Goal: Information Seeking & Learning: Learn about a topic

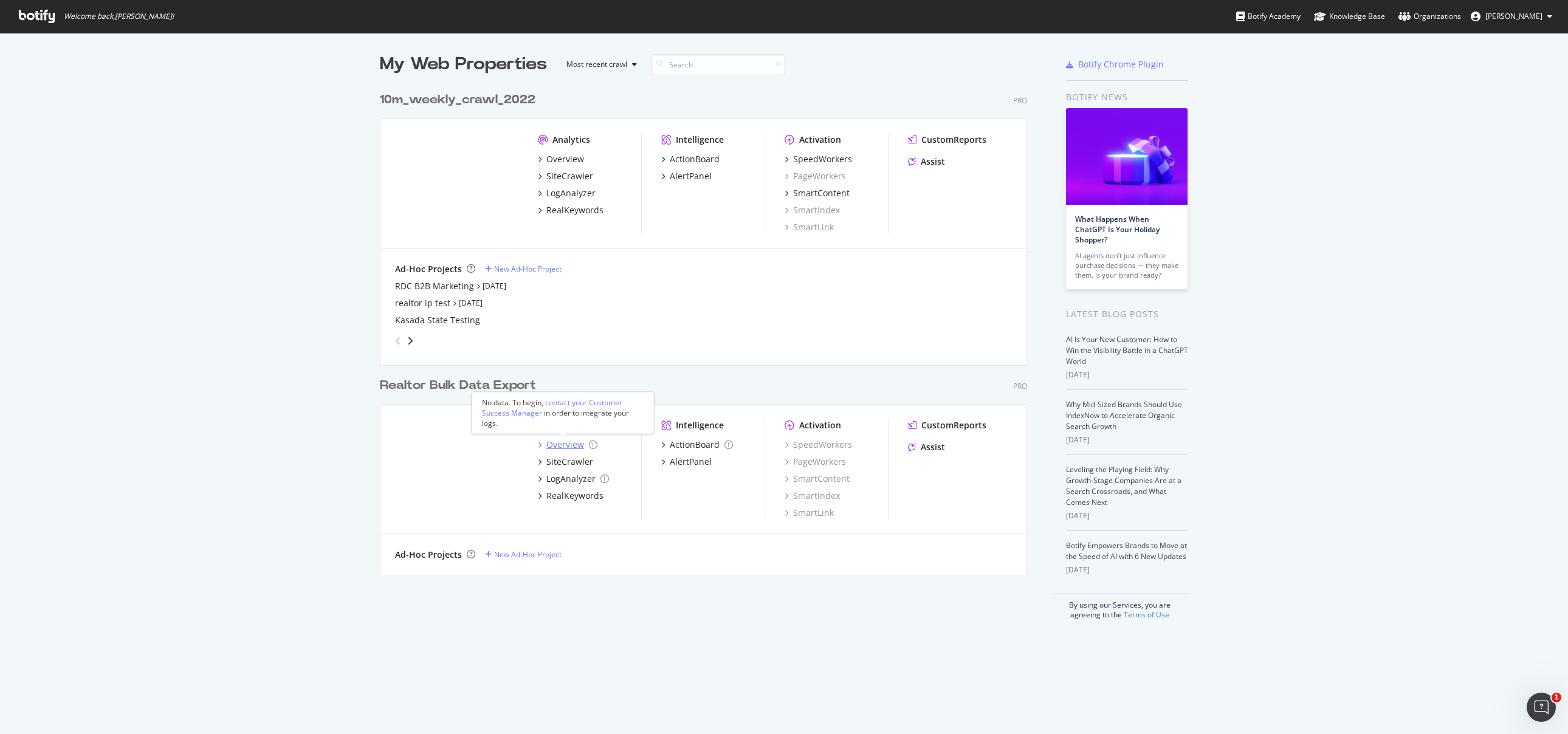
click at [550, 442] on div "Overview" at bounding box center [565, 444] width 37 height 12
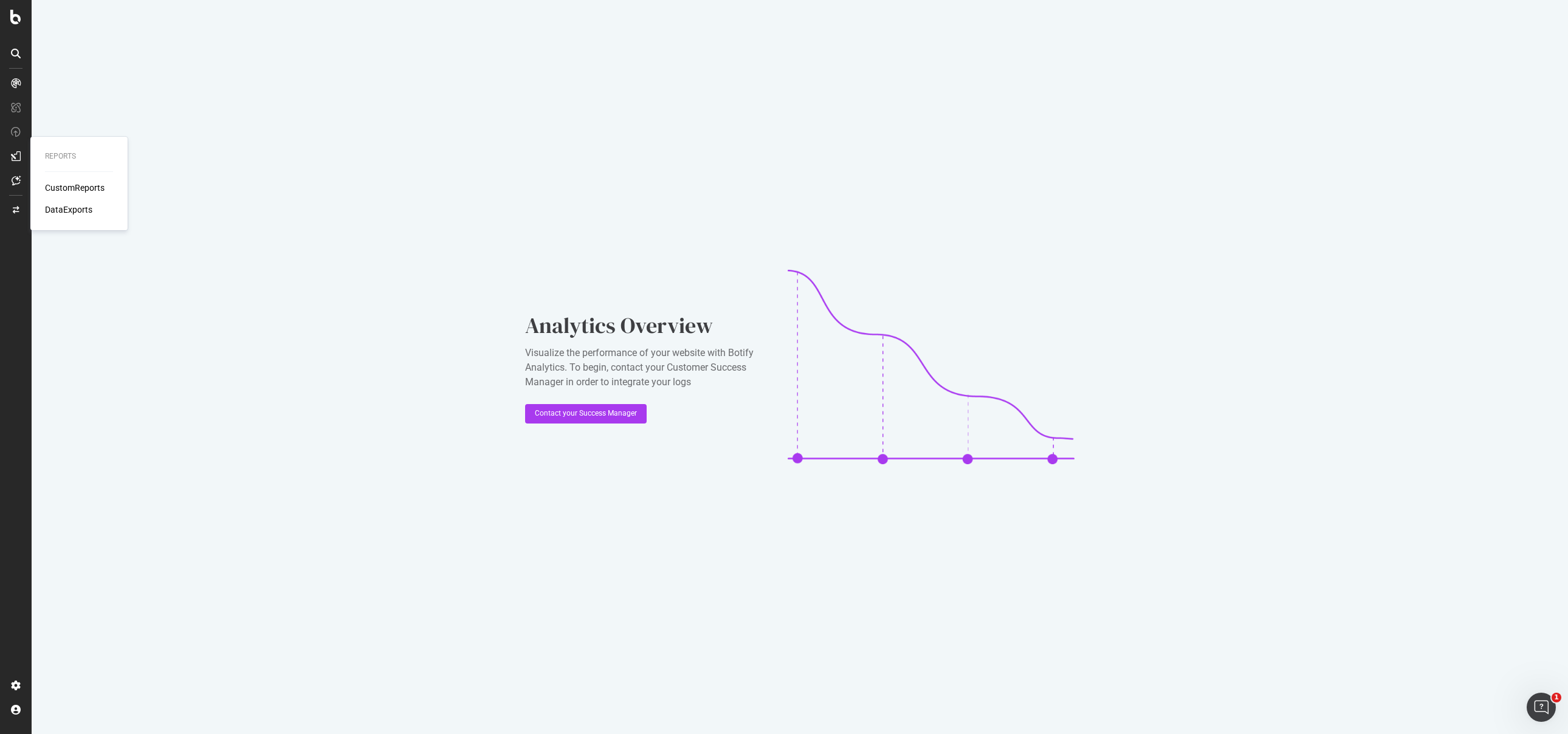
click at [67, 189] on div "CustomReports" at bounding box center [75, 187] width 60 height 12
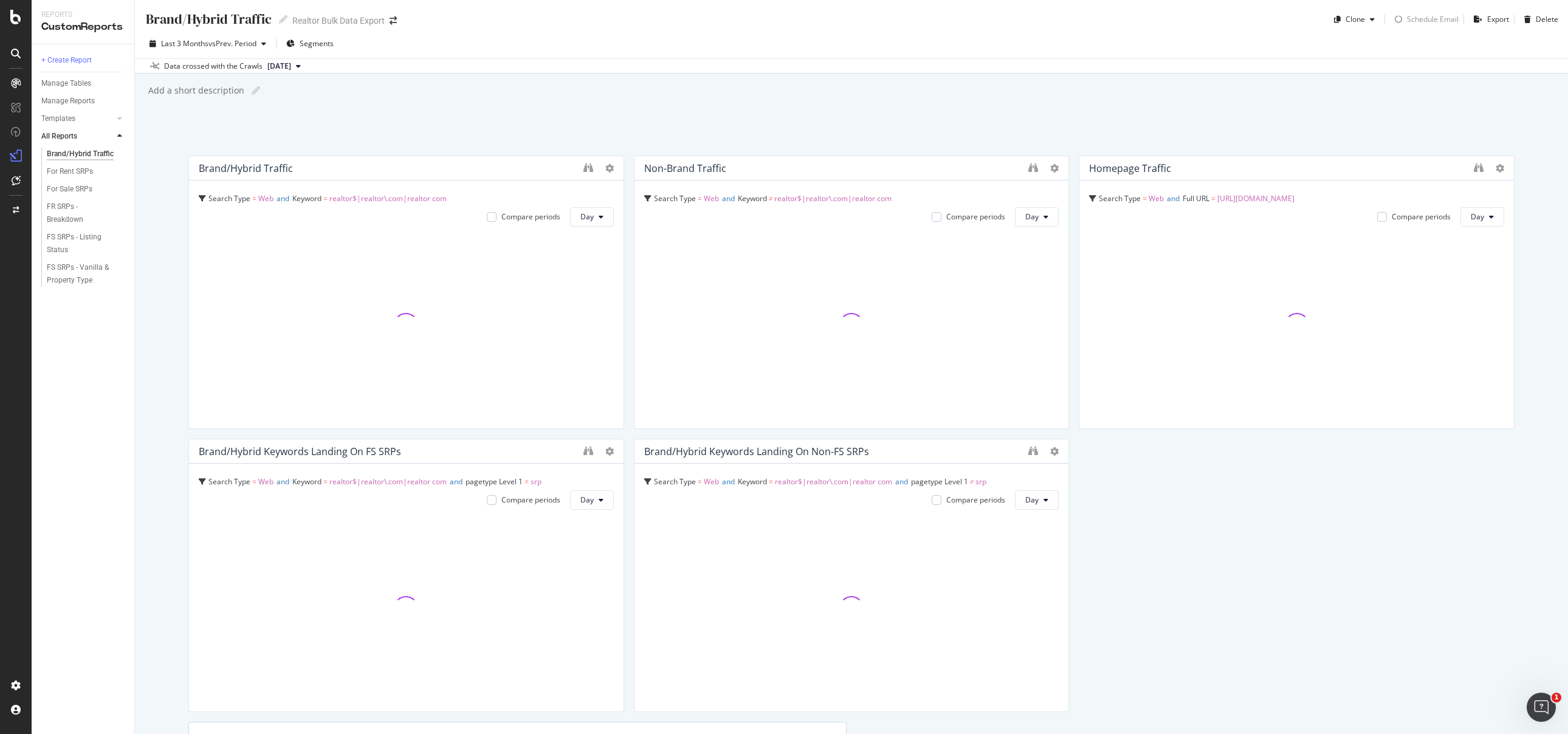
click at [1143, 34] on div "Last 3 Months vs Prev. Period Segments" at bounding box center [851, 46] width 1433 height 24
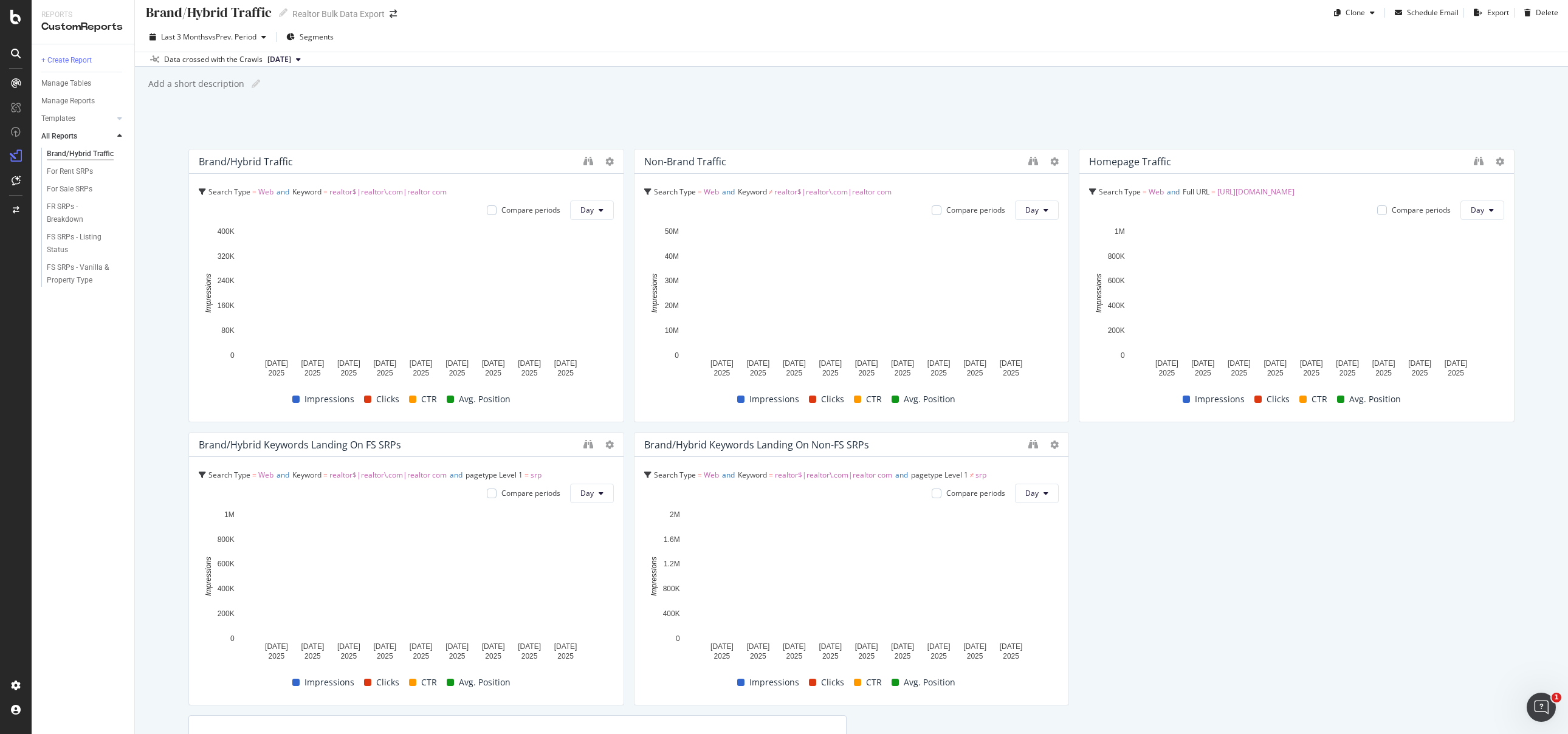
scroll to position [7, 0]
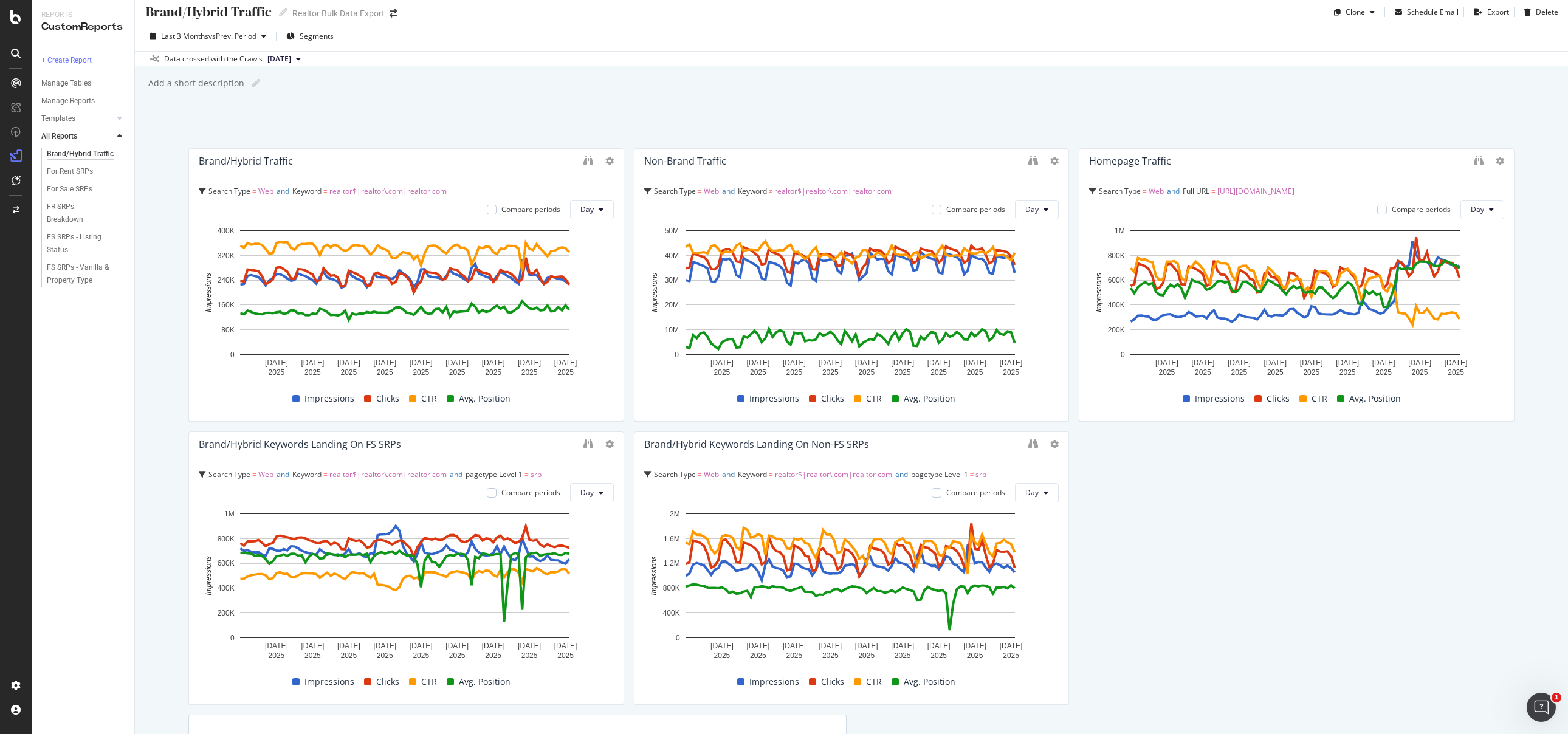
click at [1146, 18] on div "Brand/Hybrid Traffic Brand/Hybrid Traffic Realtor Bulk Data Export Clone Schedu…" at bounding box center [851, 8] width 1433 height 29
click at [1121, 493] on div "Brand/Hybrid traffic Search Type = Web and Keyword = realtor$|realtor\.com|real…" at bounding box center [851, 552] width 1326 height 808
click at [1122, 481] on div "Brand/Hybrid traffic Search Type = Web and Keyword = realtor$|realtor\.com|real…" at bounding box center [851, 552] width 1326 height 808
click at [77, 189] on div "For Sale SRPs" at bounding box center [70, 189] width 45 height 13
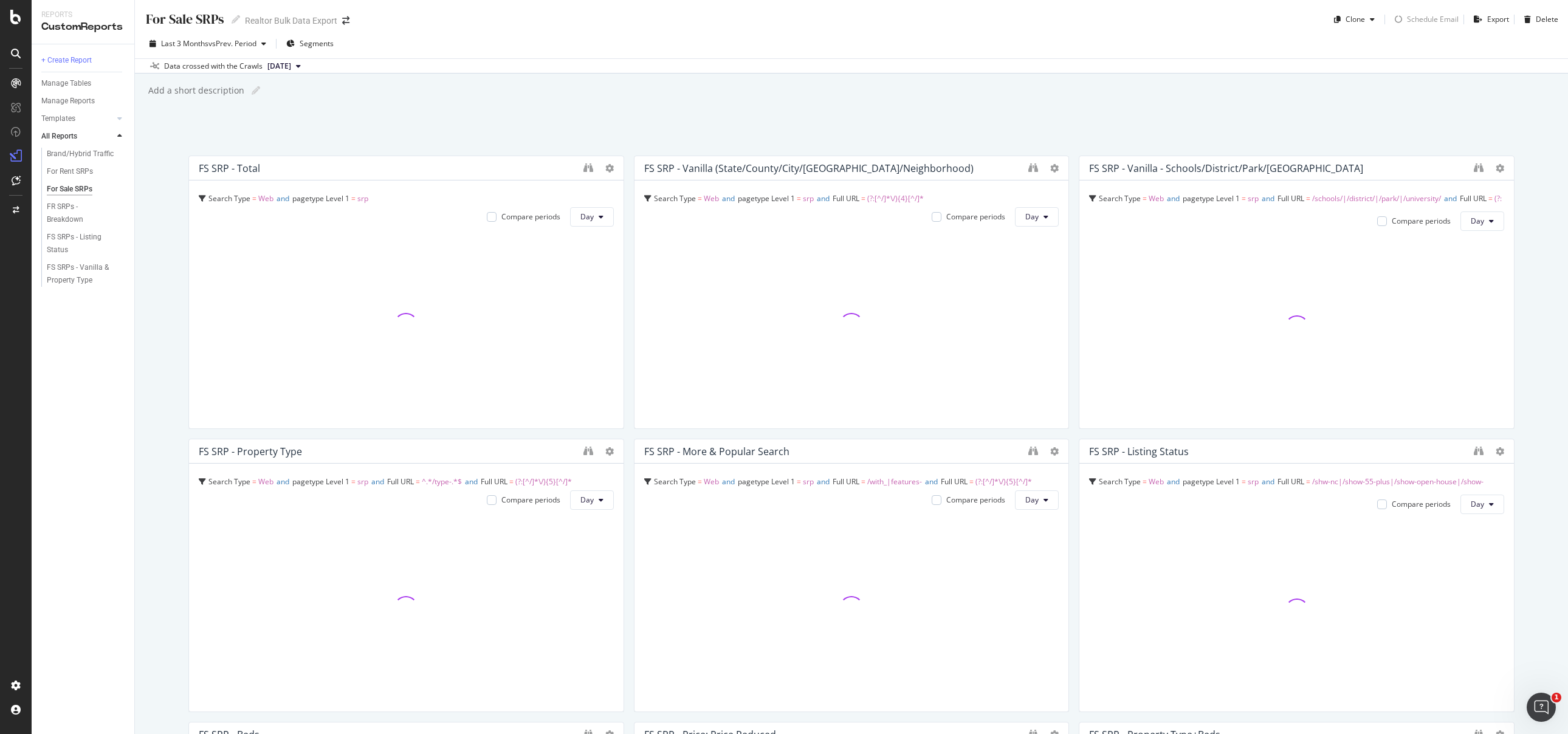
click at [1519, 307] on div "For Sale SRPs For Sale SRPs Realtor Bulk Data Export Clone Schedule Email Expor…" at bounding box center [851, 367] width 1433 height 734
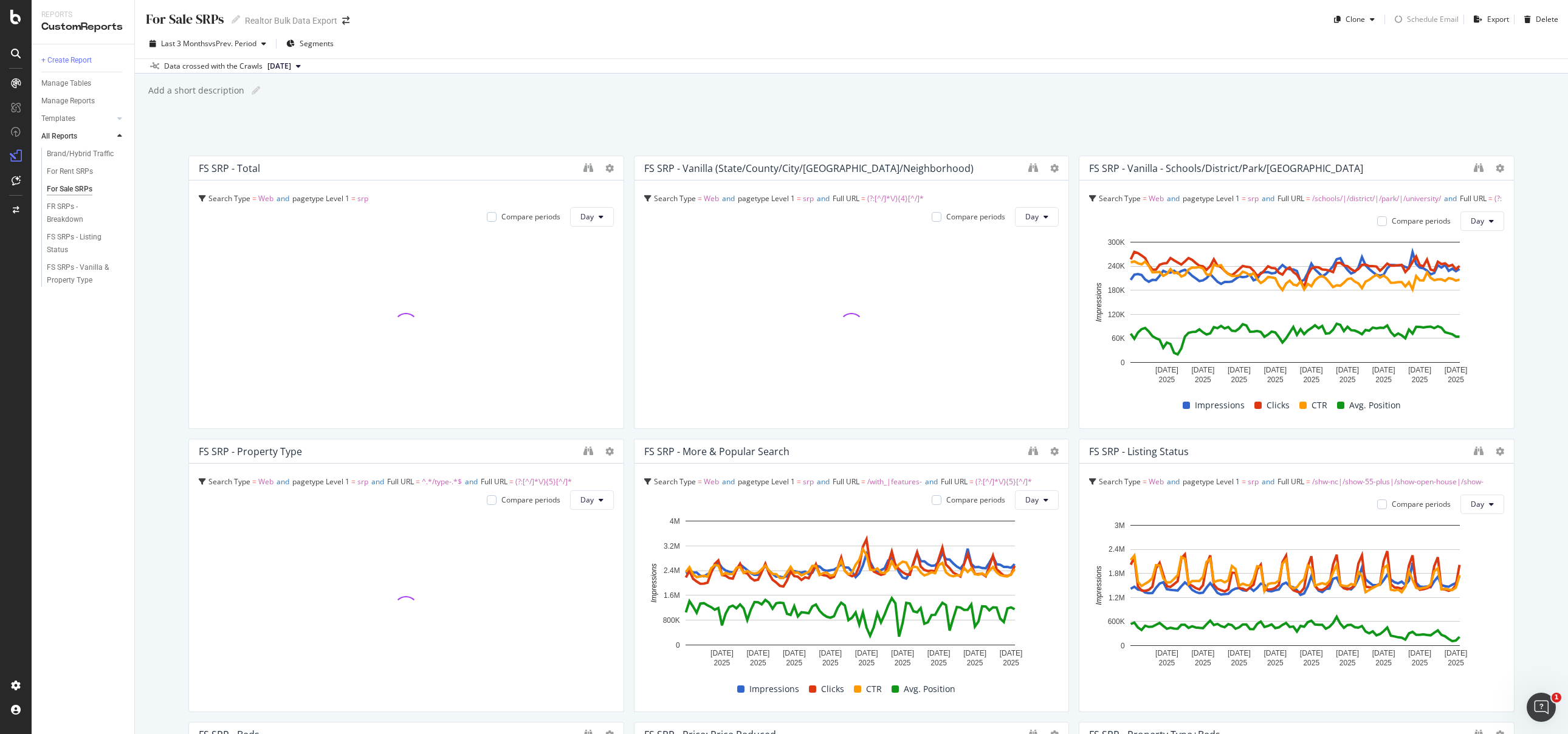
click at [1525, 346] on div "For Sale SRPs For Sale SRPs Realtor Bulk Data Export Clone Schedule Email Expor…" at bounding box center [851, 367] width 1433 height 734
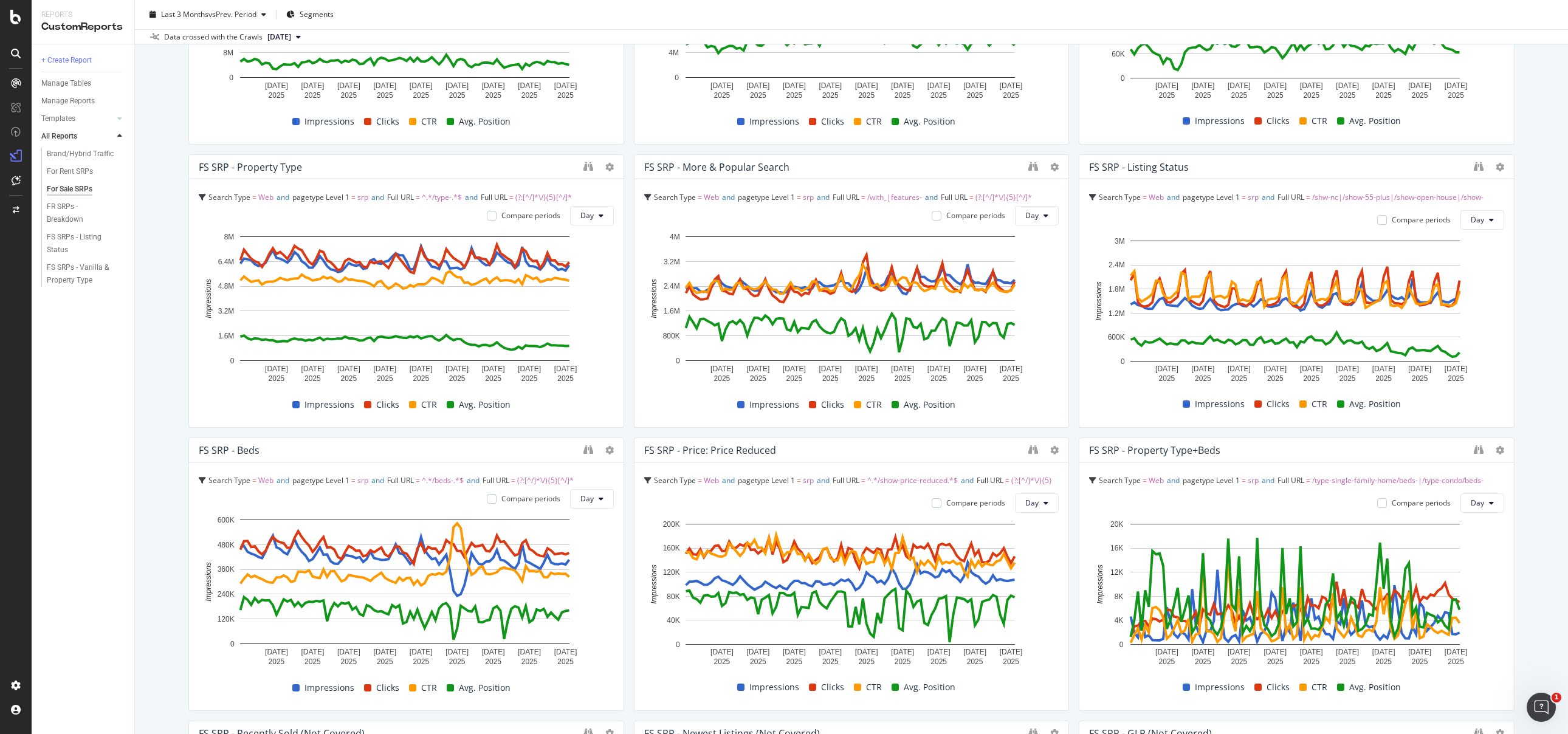
scroll to position [286, 0]
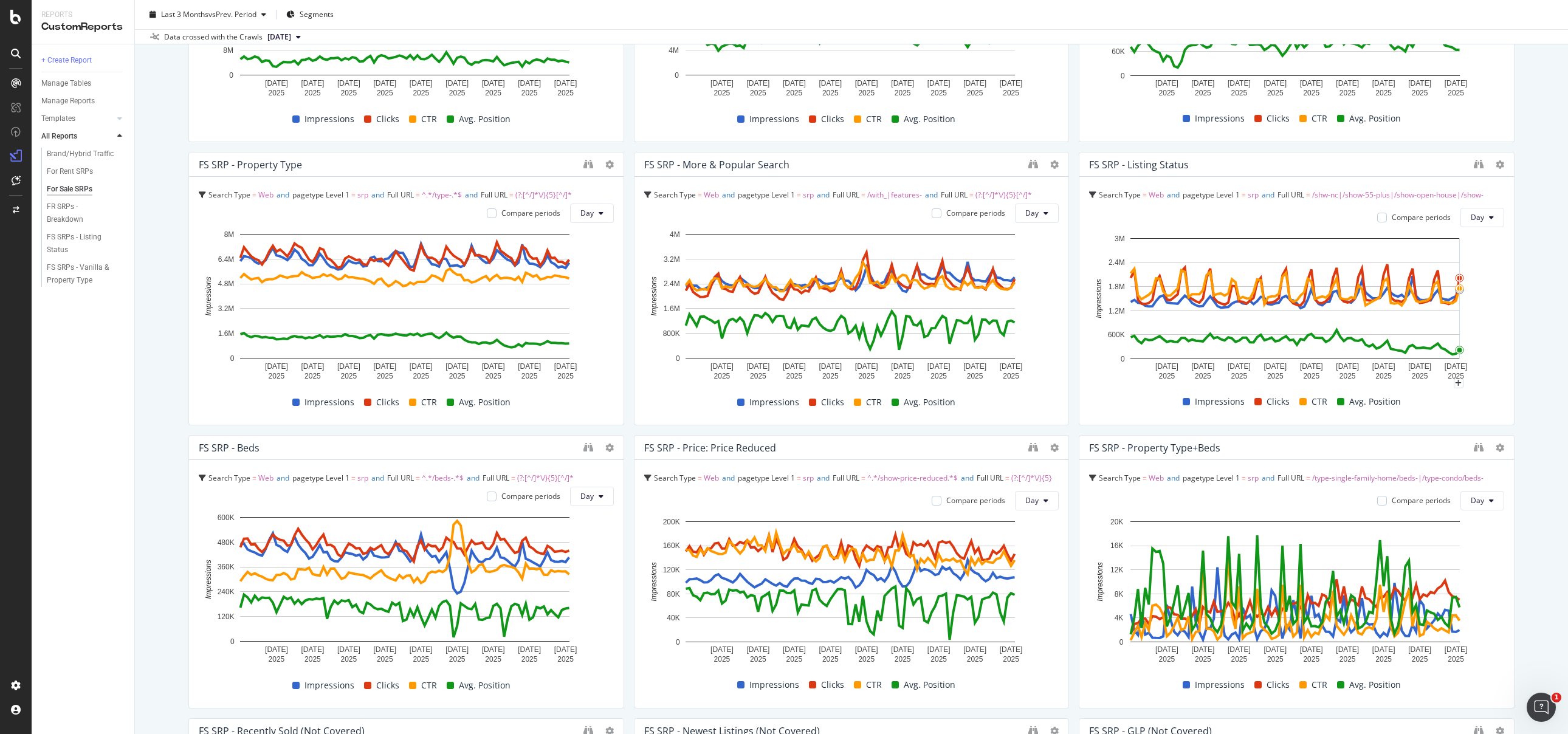
click at [1533, 323] on div "For Sale SRPs For Sale SRPs Realtor Bulk Data Export Clone Schedule Email Expor…" at bounding box center [851, 367] width 1433 height 734
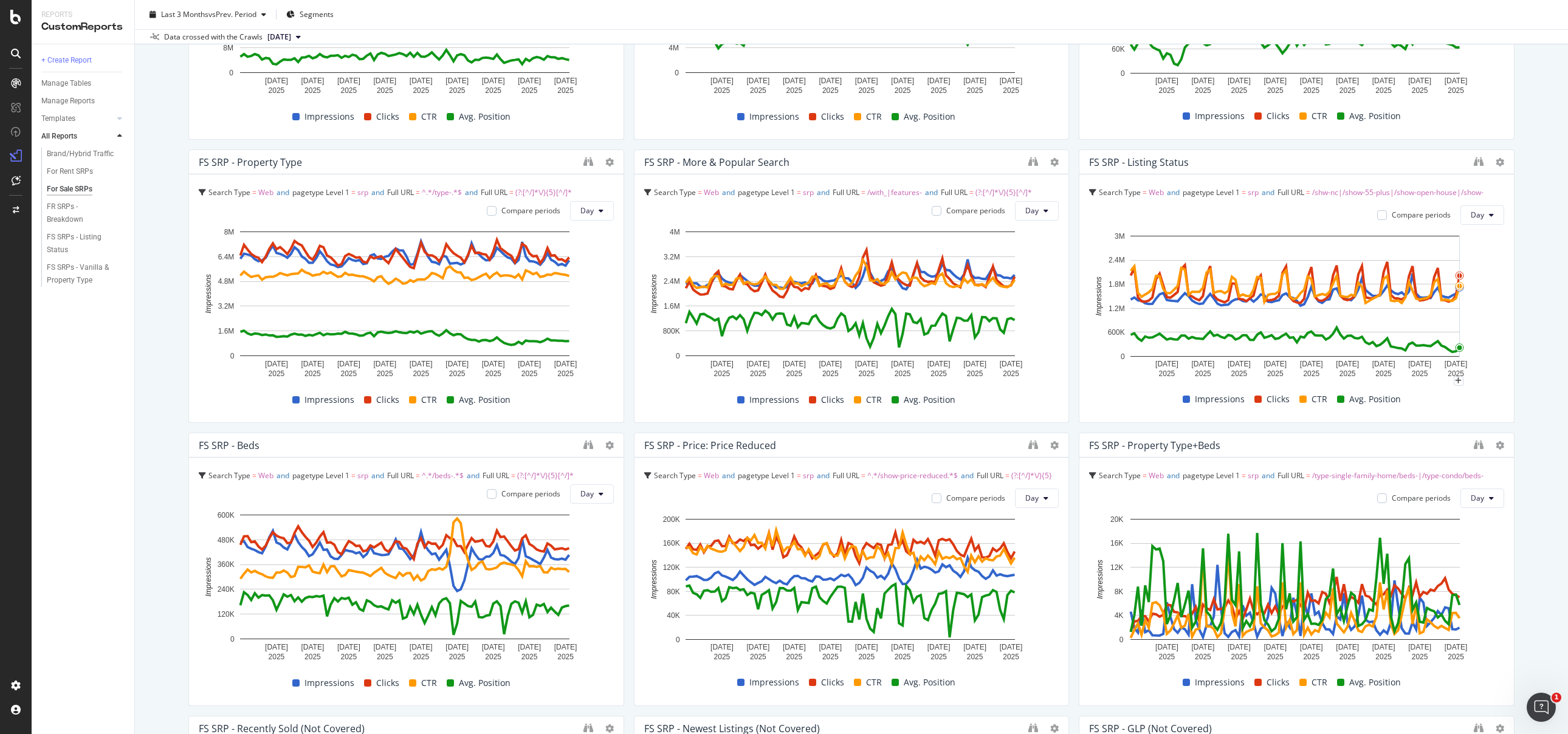
click at [1521, 321] on div "For Sale SRPs For Sale SRPs Realtor Bulk Data Export Clone Schedule Email Expor…" at bounding box center [851, 367] width 1433 height 734
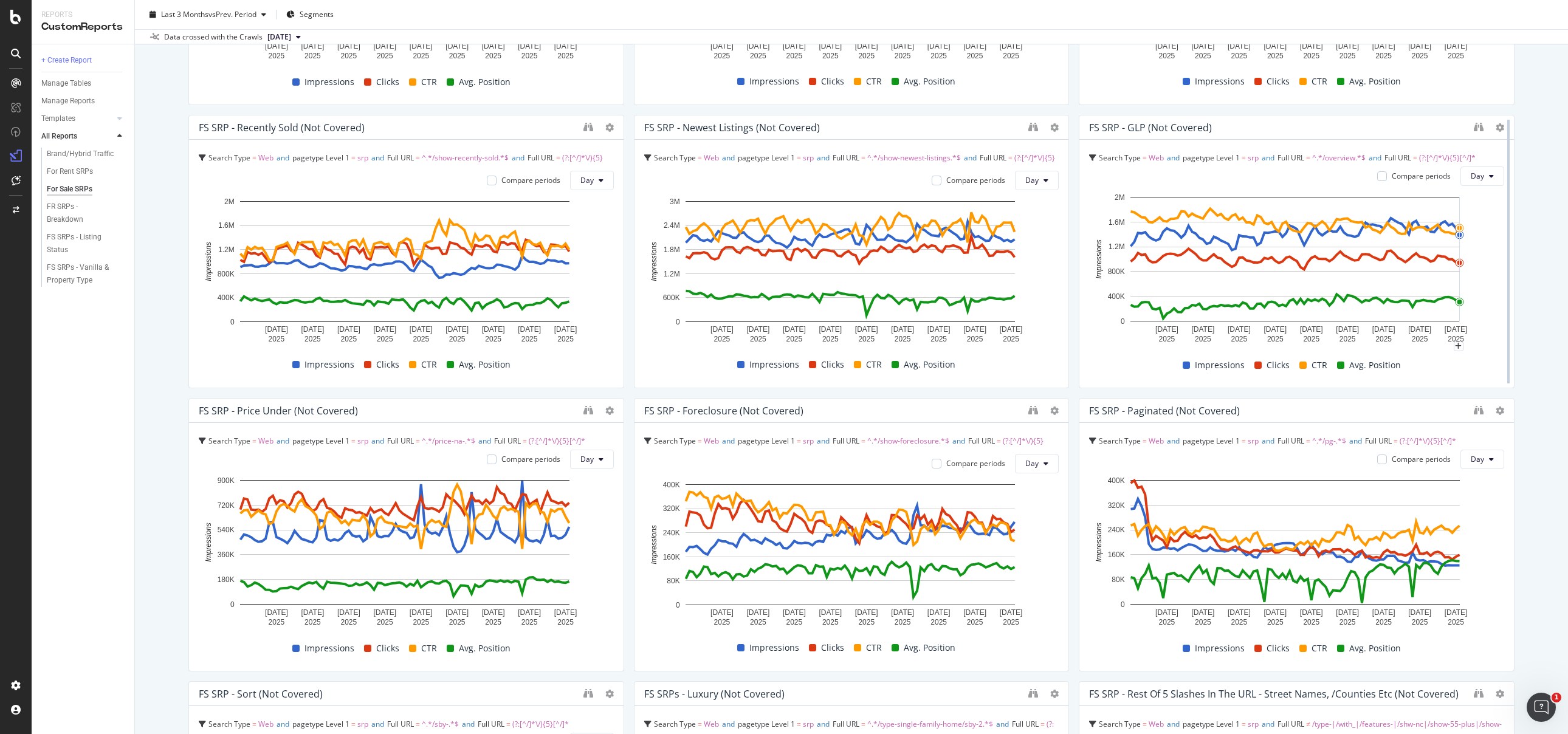
scroll to position [890, 0]
click at [1522, 542] on div "For Sale SRPs For Sale SRPs Realtor Bulk Data Export Clone Schedule Email Expor…" at bounding box center [851, 367] width 1433 height 734
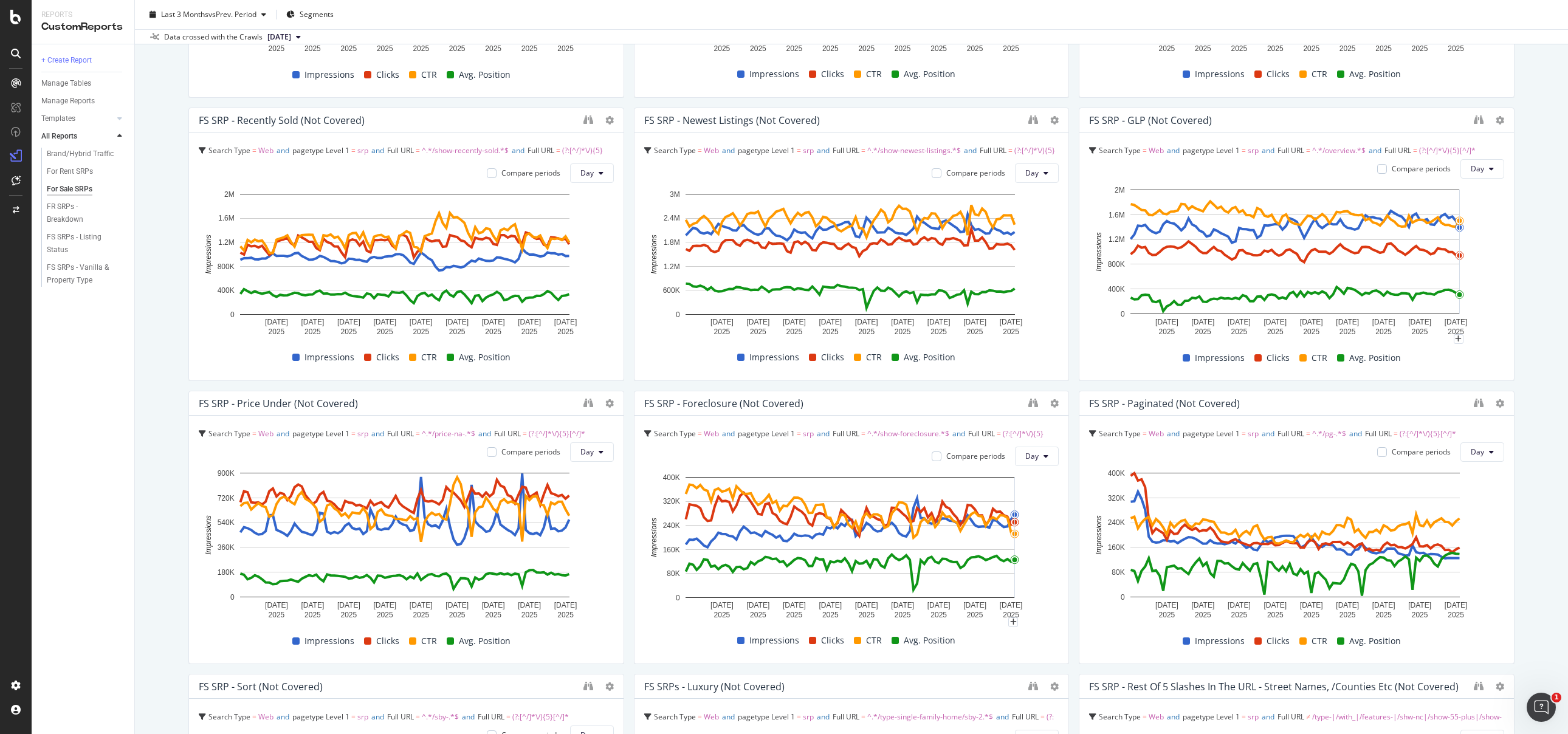
scroll to position [898, 0]
click at [1529, 509] on div "For Sale SRPs For Sale SRPs Realtor Bulk Data Export Clone Schedule Email Expor…" at bounding box center [851, 367] width 1433 height 734
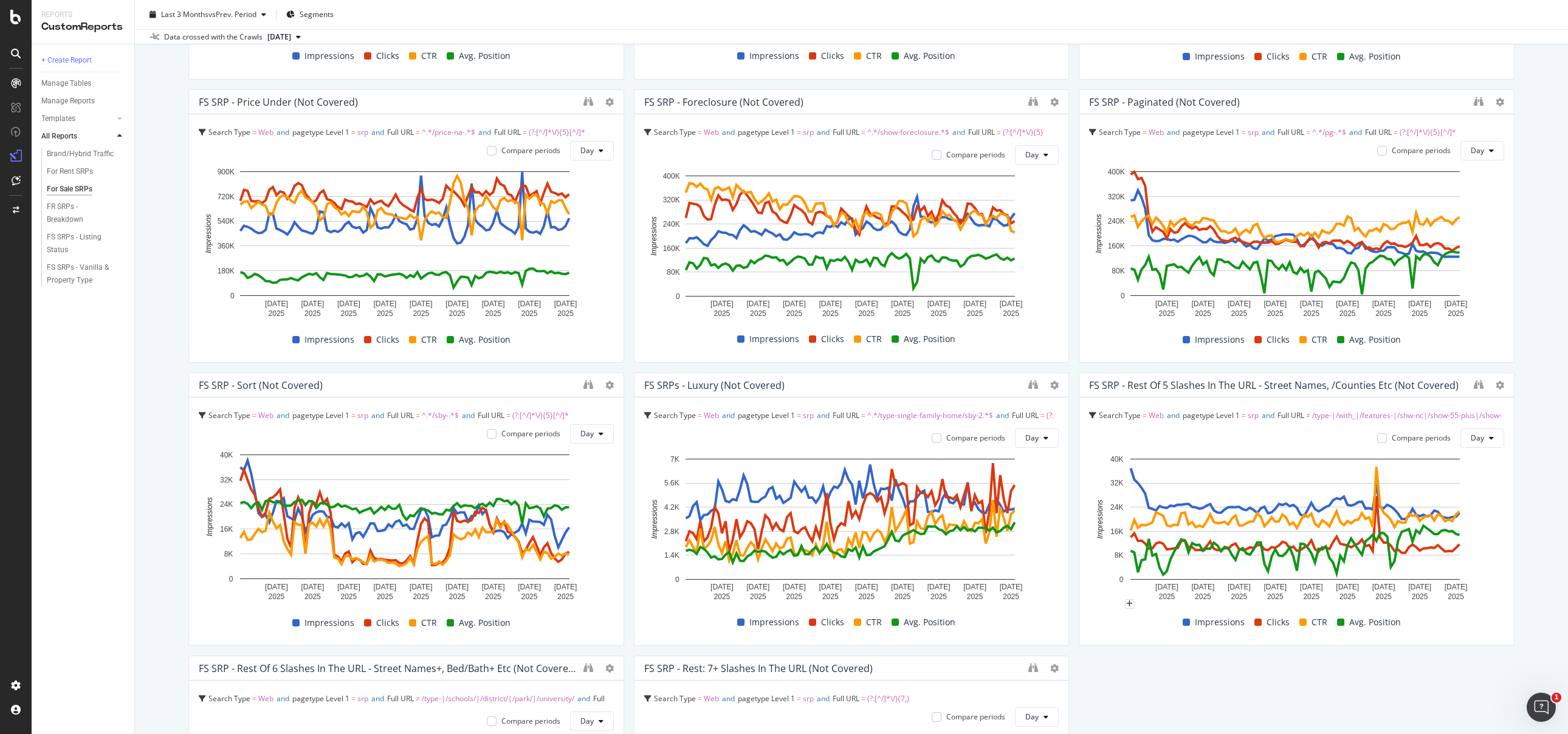
scroll to position [1309, 0]
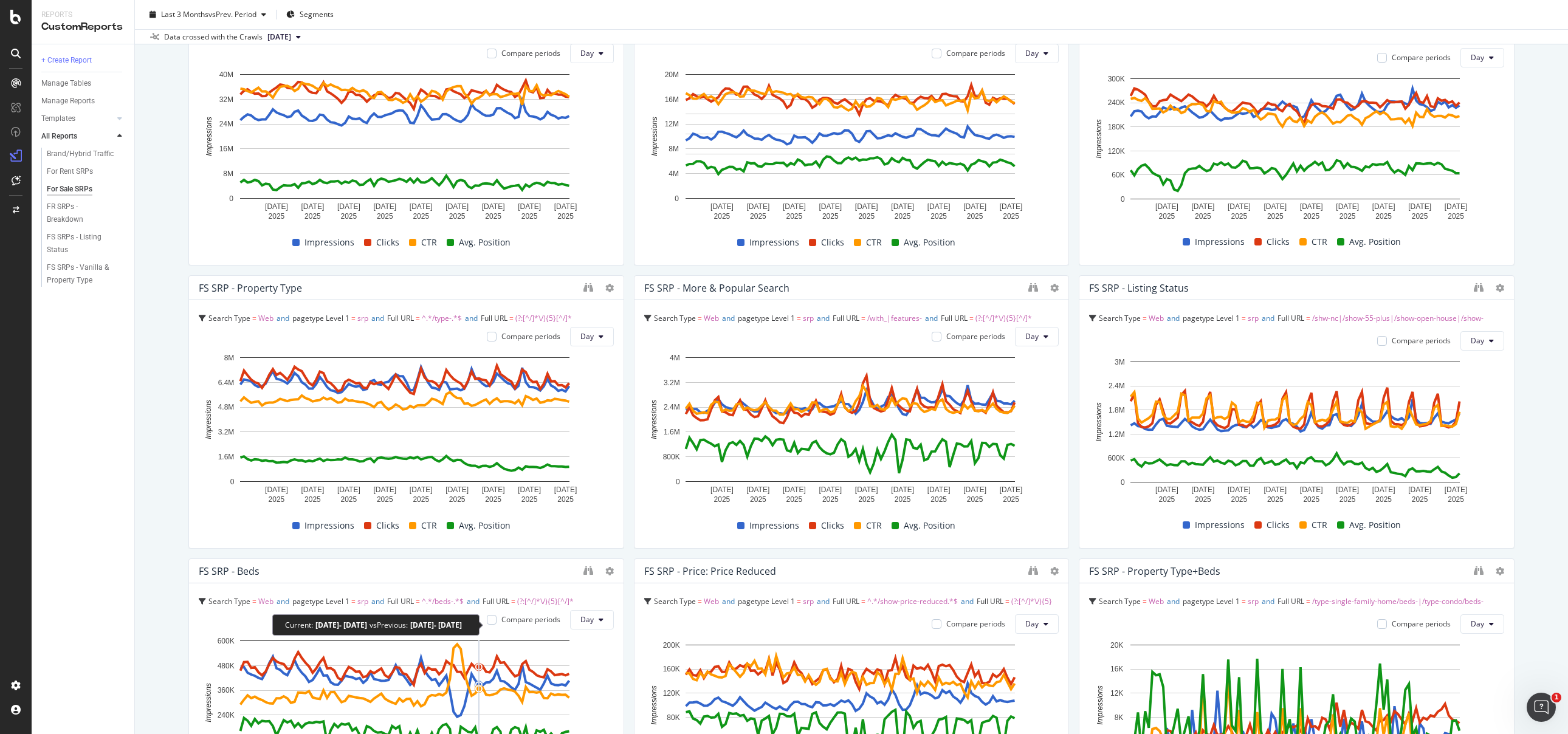
scroll to position [153, 0]
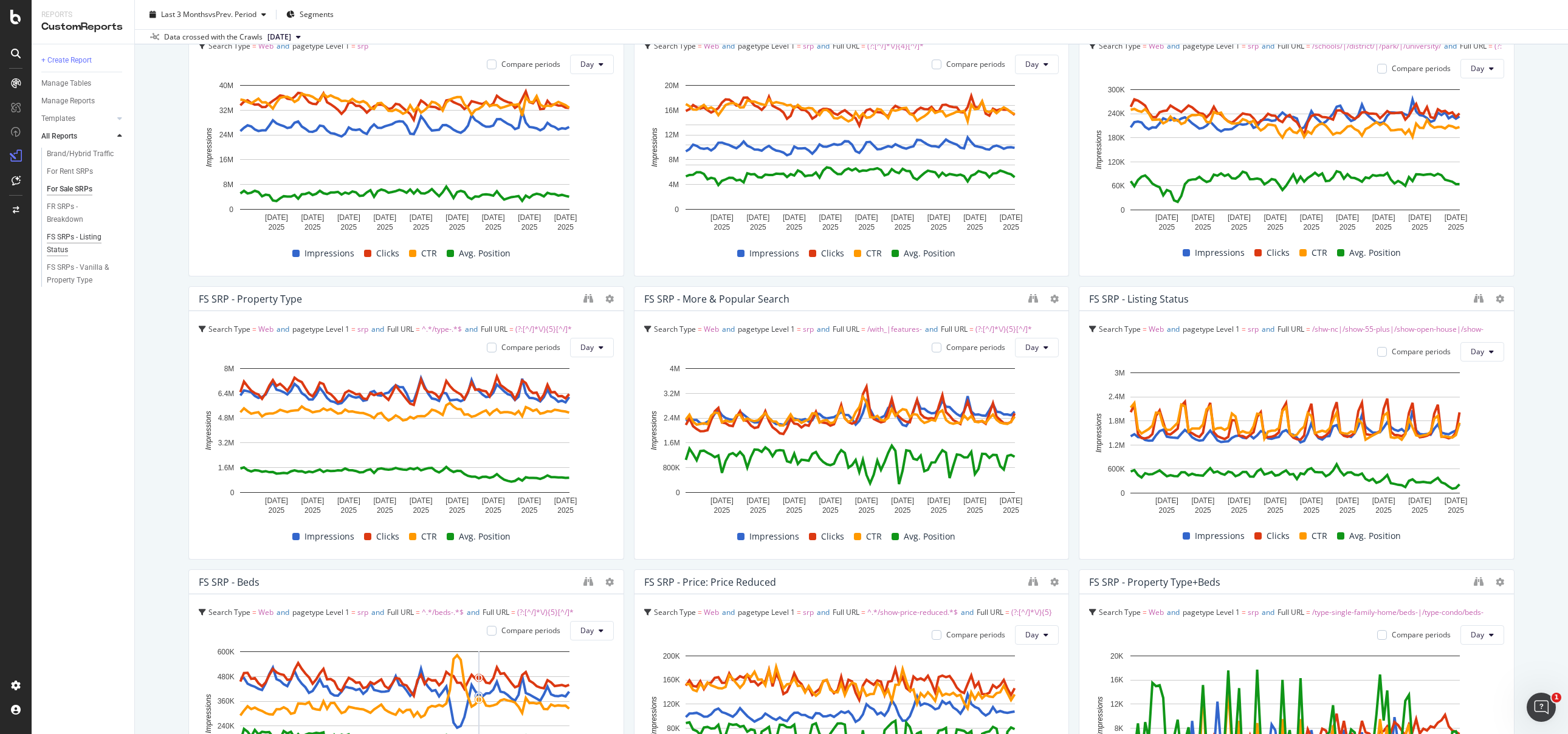
click at [70, 236] on div "FS SRPs - Listing Status" at bounding box center [80, 243] width 68 height 25
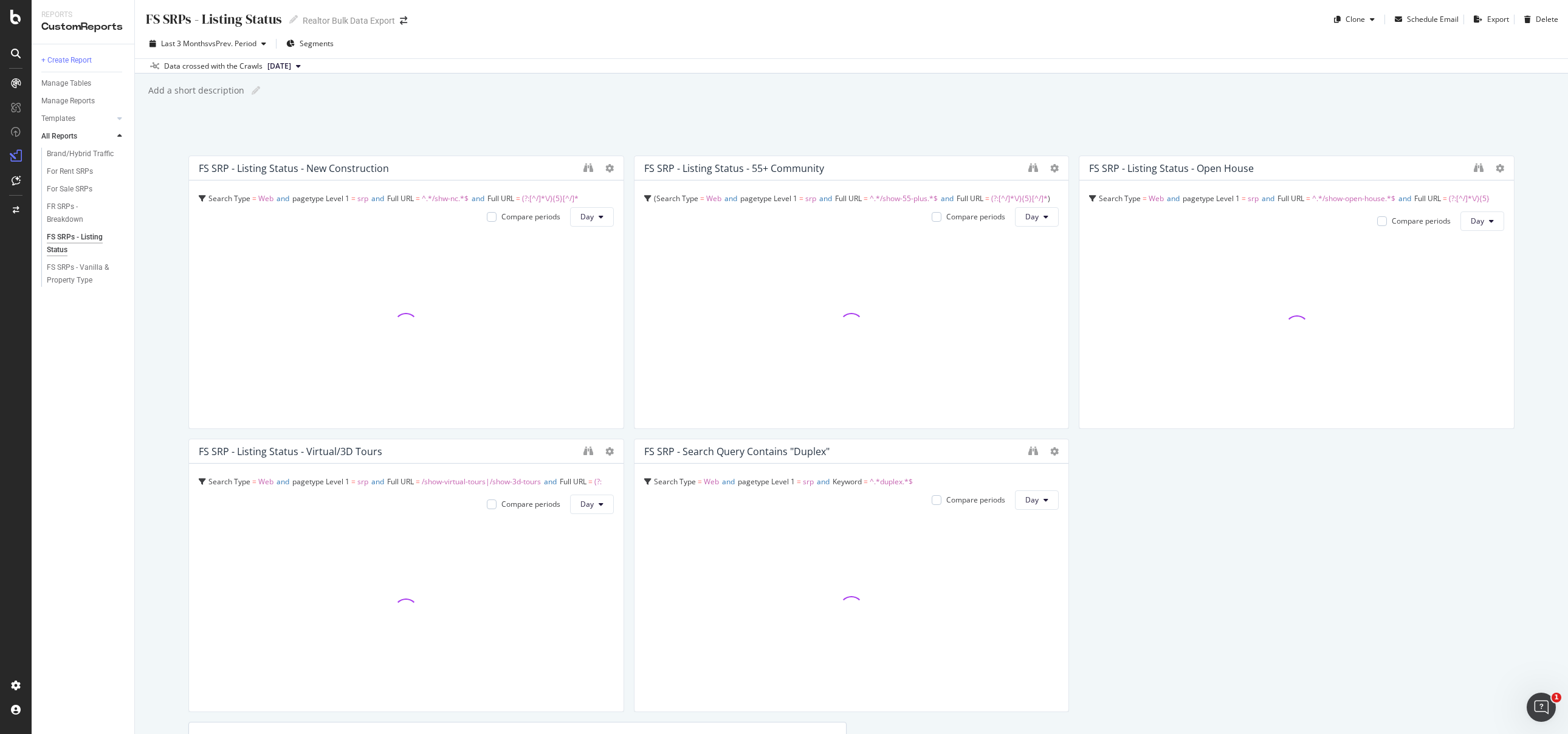
click at [1185, 540] on div "FS SRP - Listing Status - New Construction Search Type = Web and pagetype Level…" at bounding box center [851, 560] width 1326 height 808
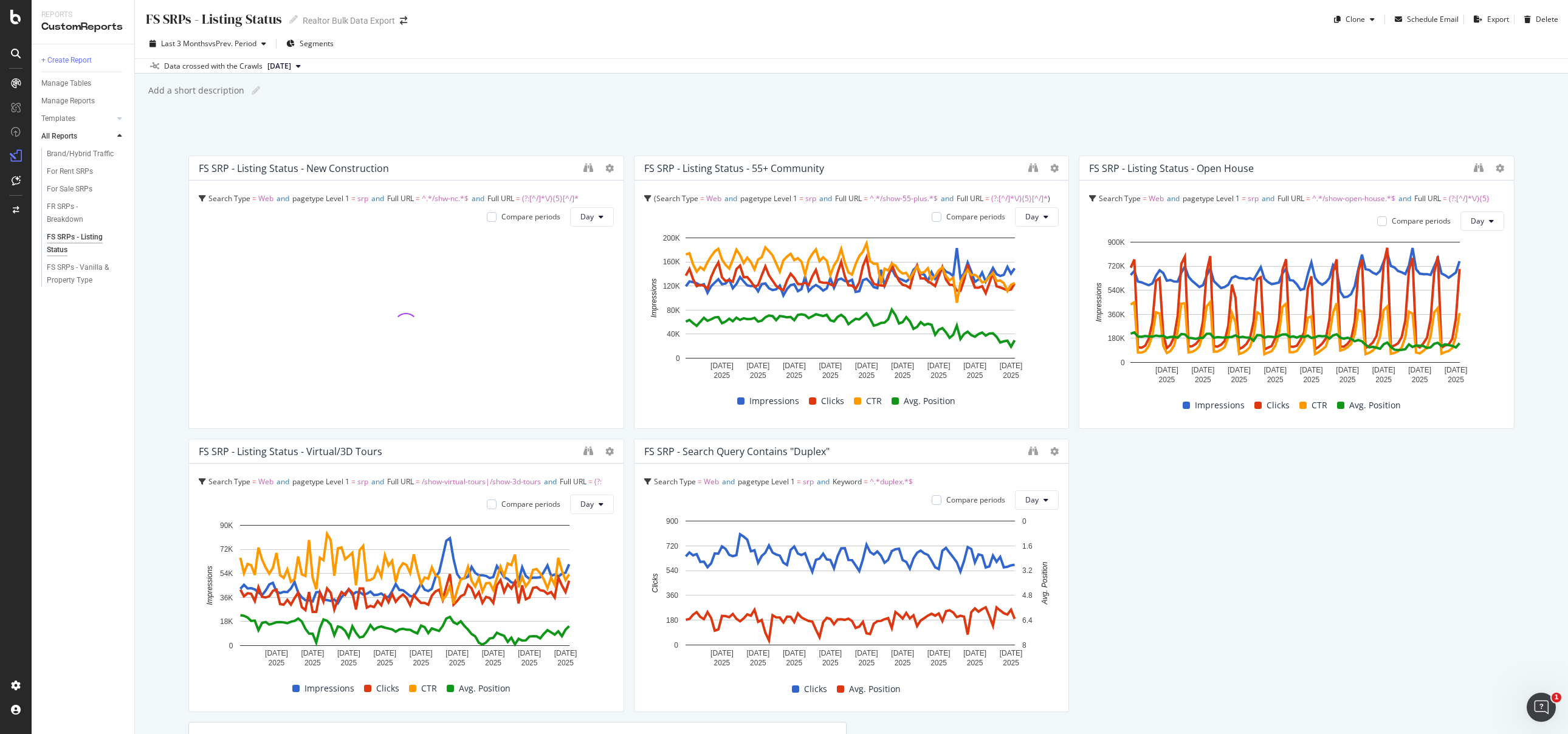
click at [1167, 545] on div "FS SRP - Listing Status - New Construction Search Type = Web and pagetype Level…" at bounding box center [851, 560] width 1326 height 808
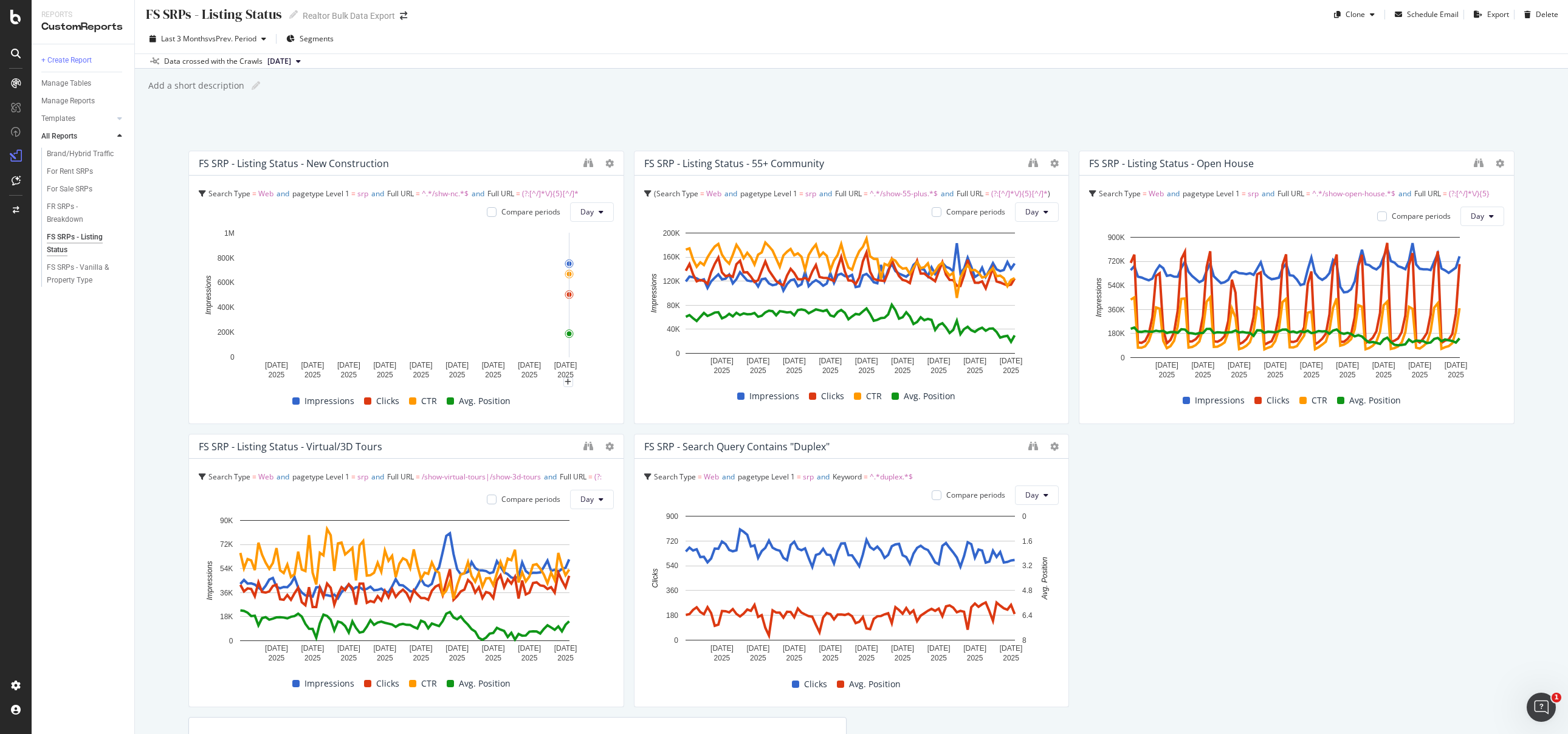
scroll to position [7, 0]
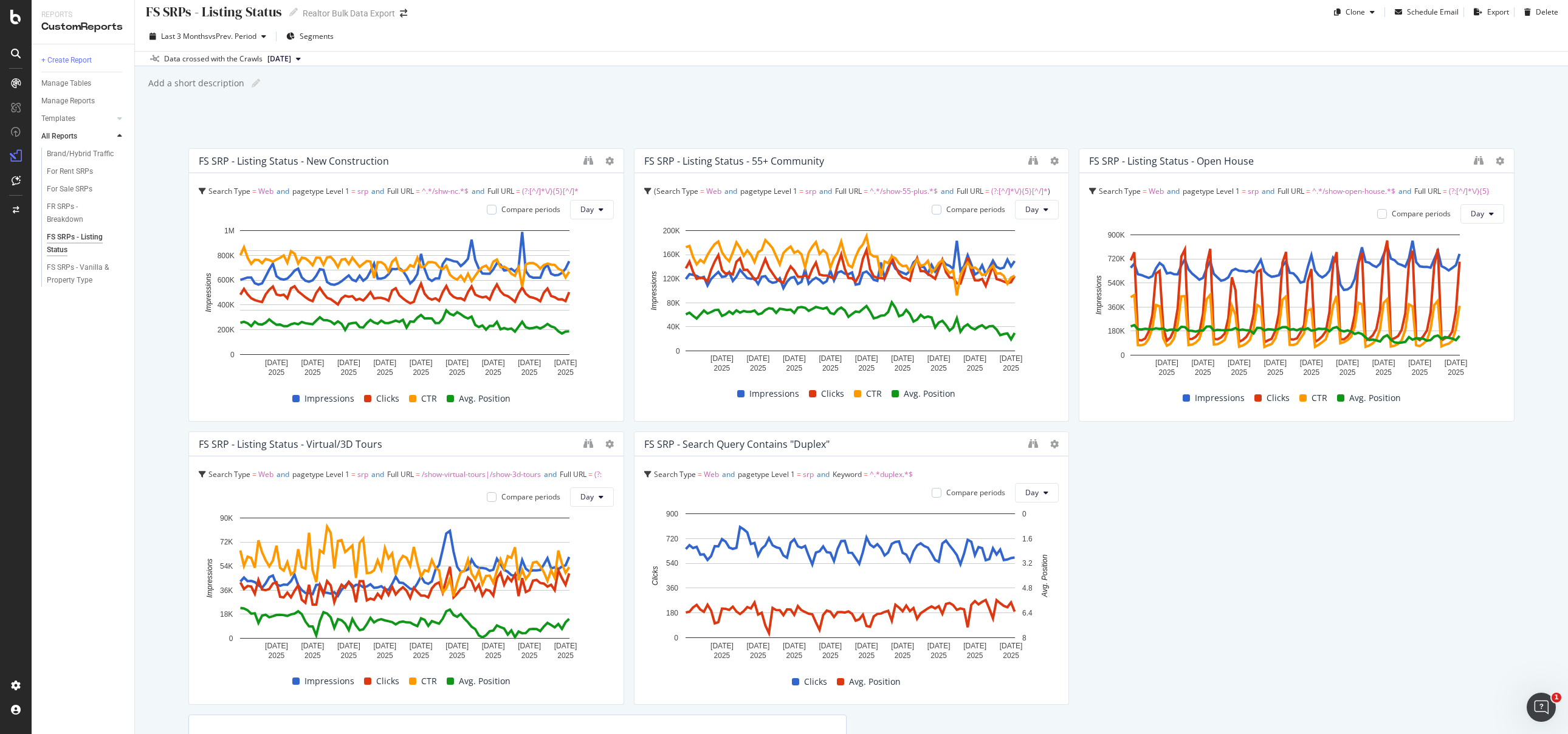
click at [1458, 538] on div "FS SRP - Listing Status - New Construction Search Type = Web and pagetype Level…" at bounding box center [851, 552] width 1326 height 808
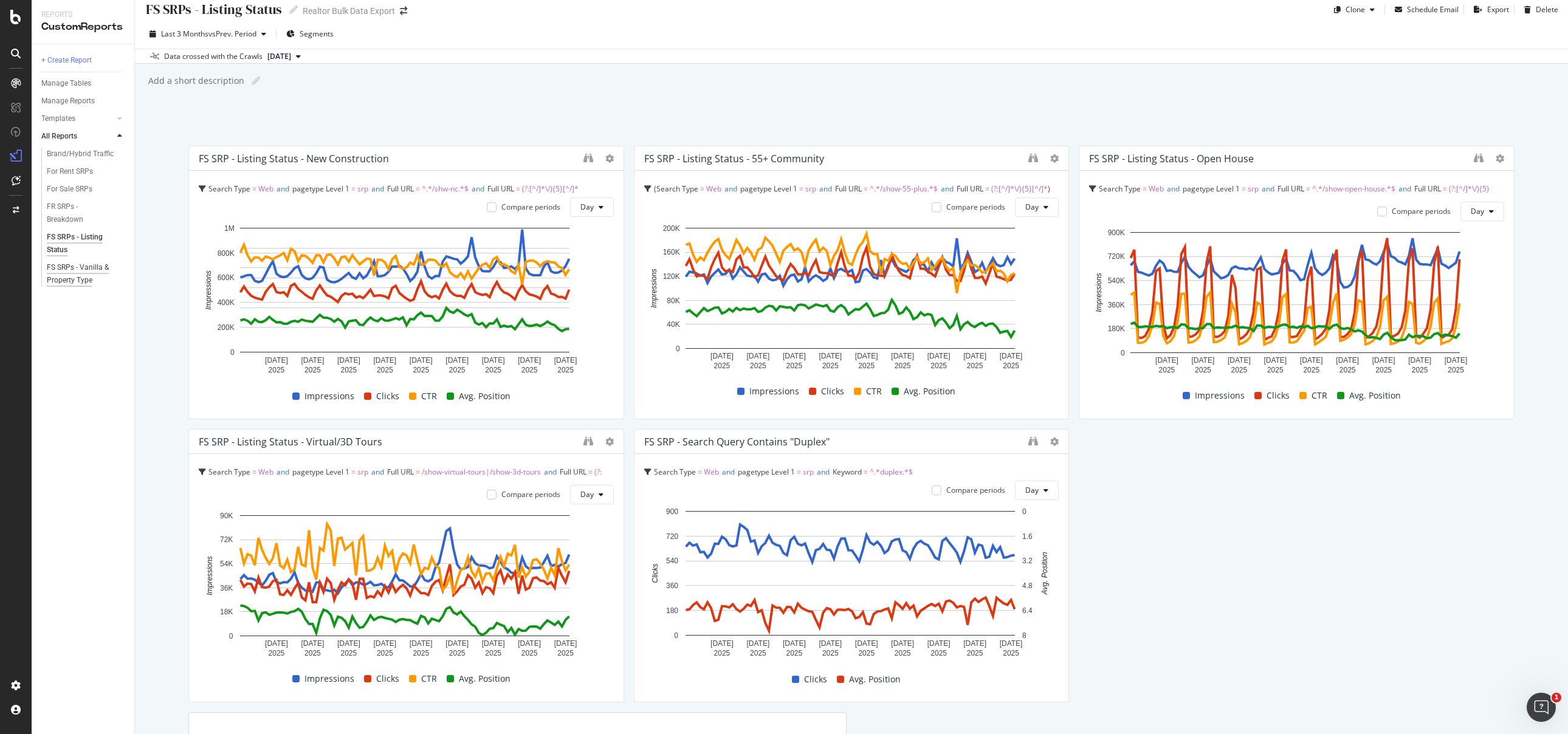
click at [54, 270] on div "FS SRPs - Vanilla & Property Type" at bounding box center [82, 273] width 72 height 25
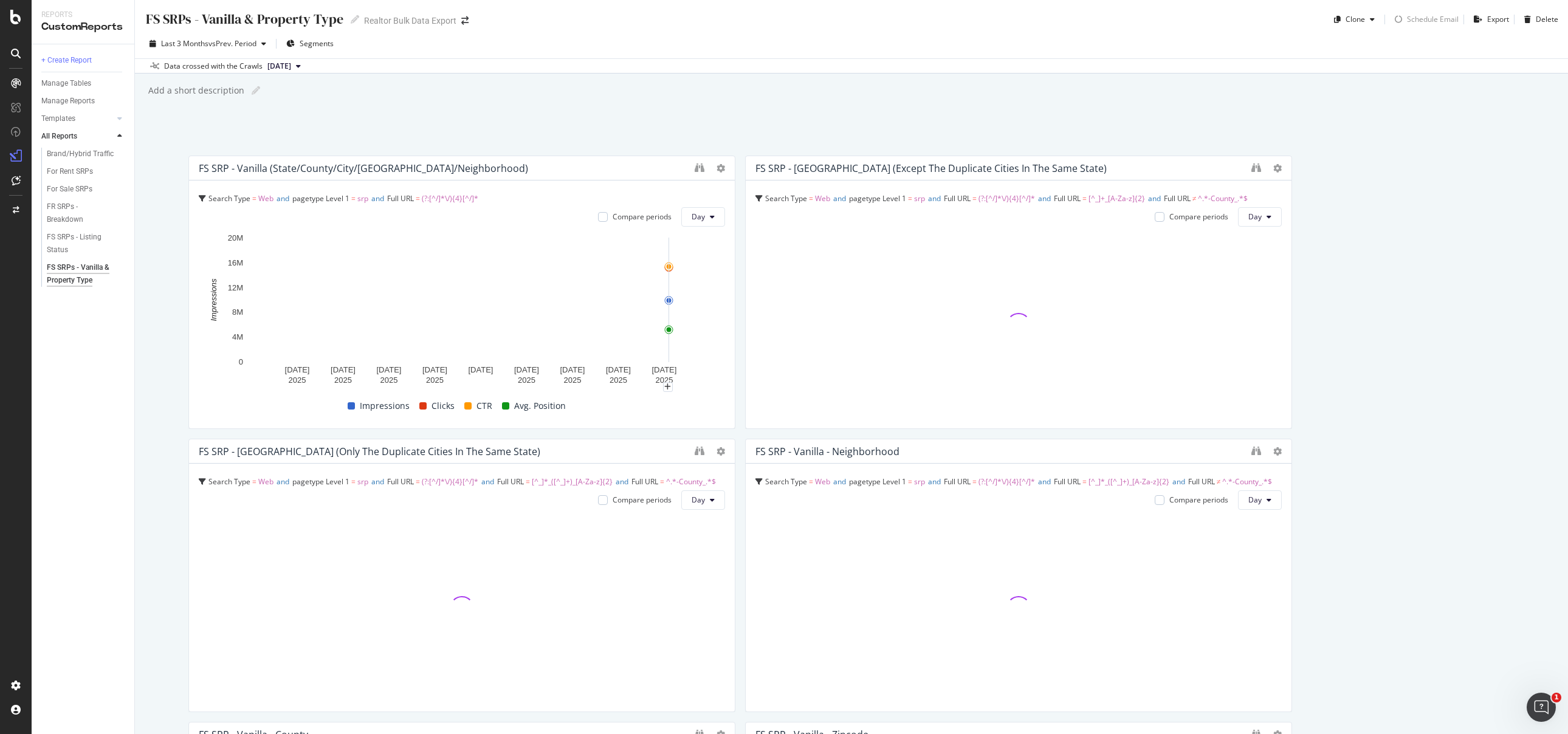
scroll to position [2, 0]
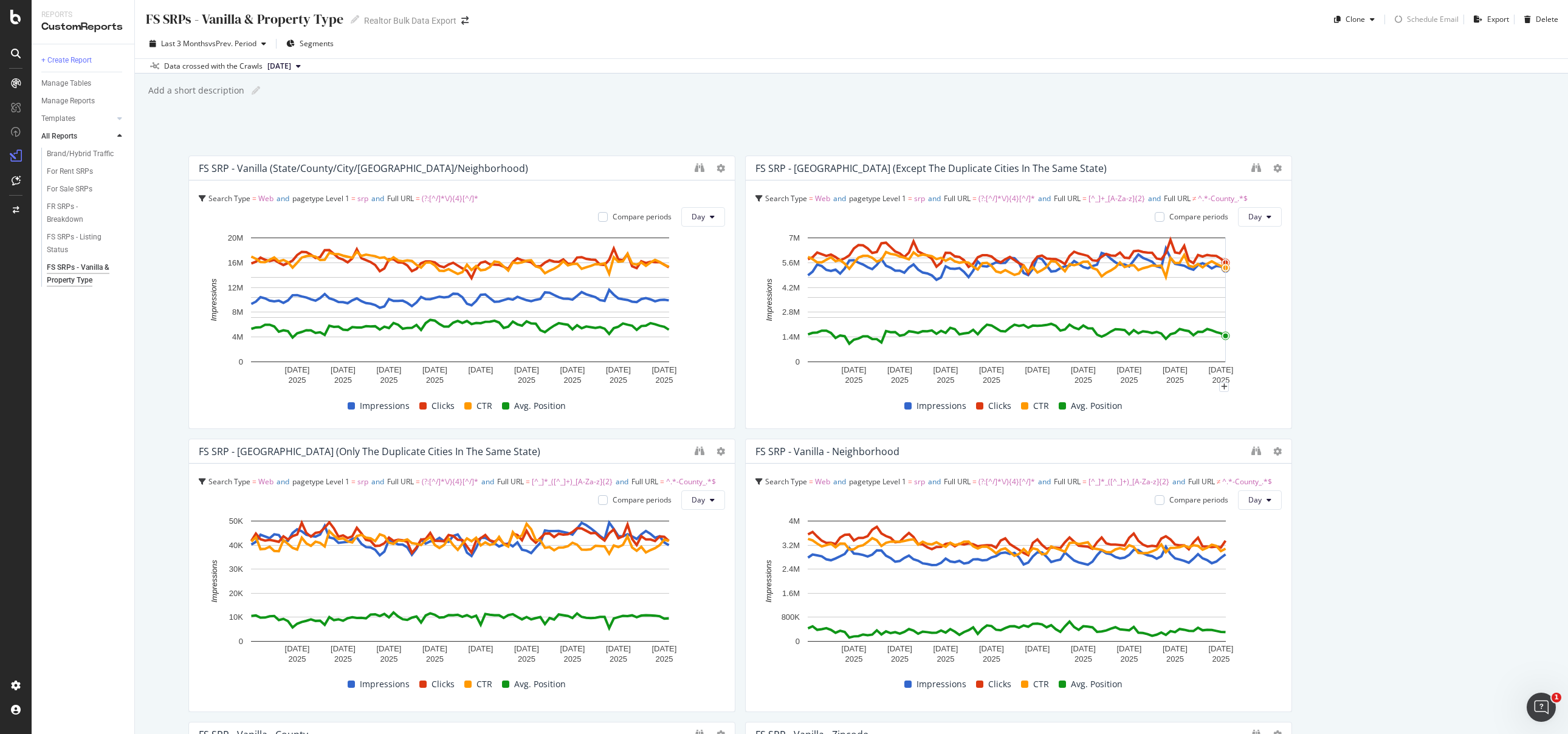
scroll to position [131, 0]
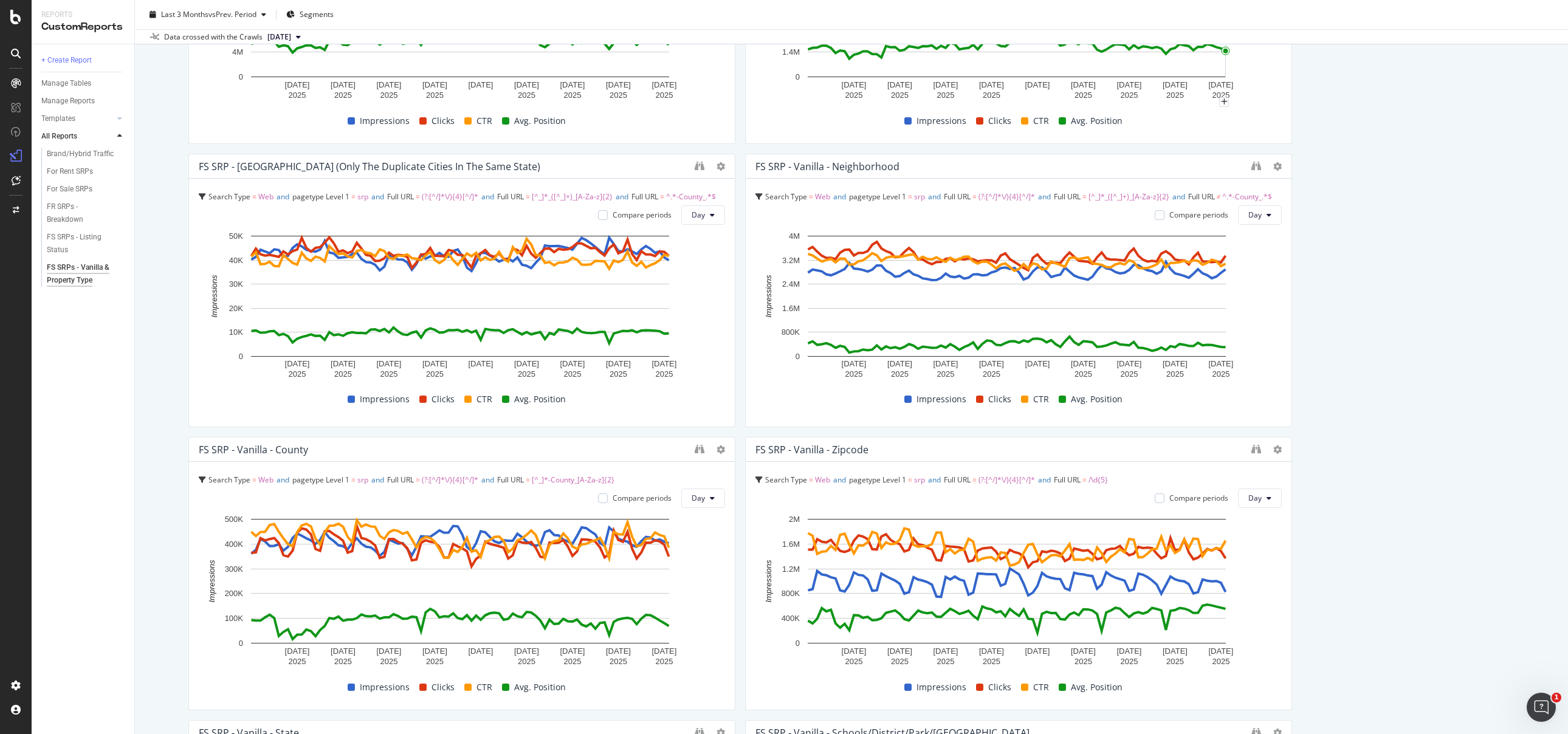
scroll to position [290, 0]
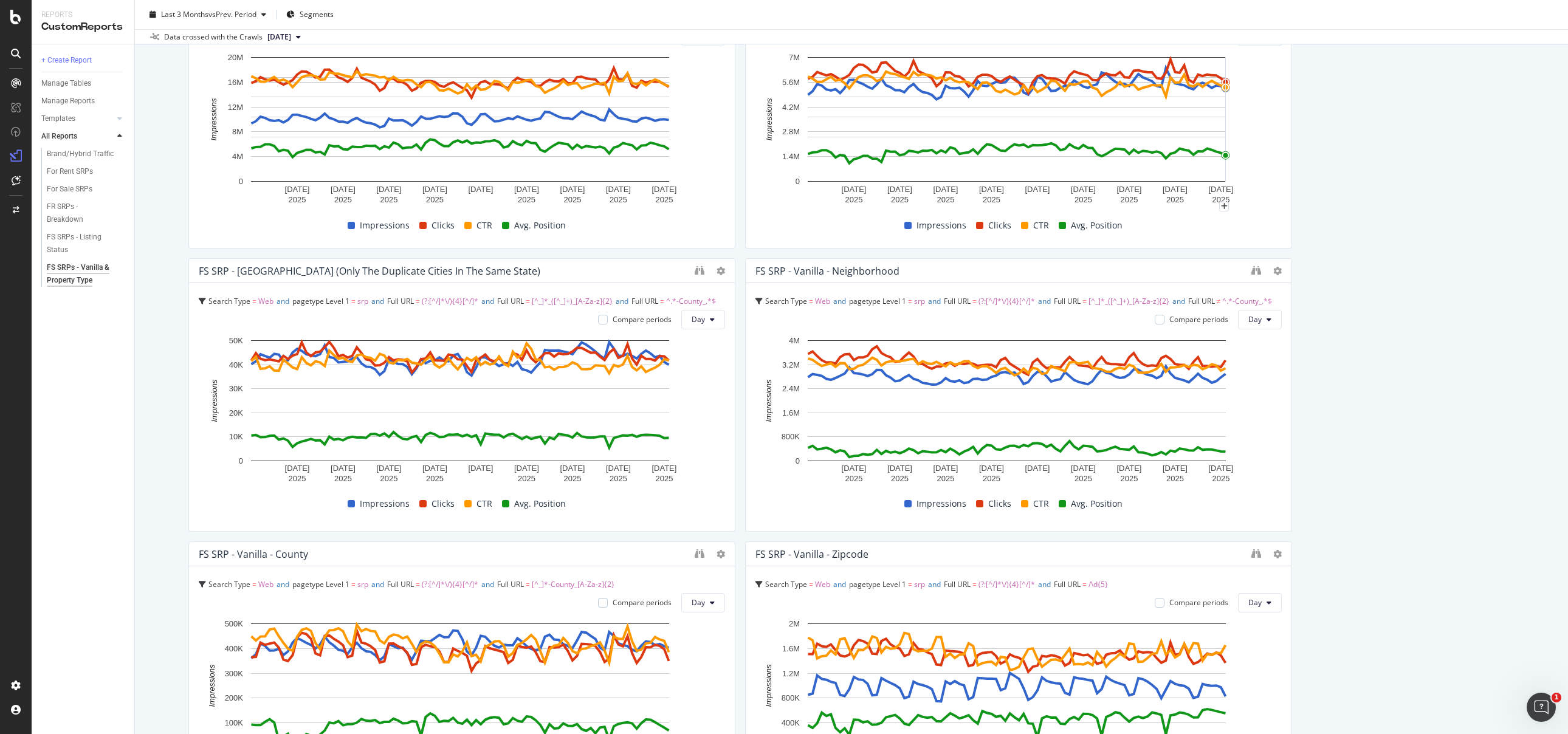
scroll to position [0, 0]
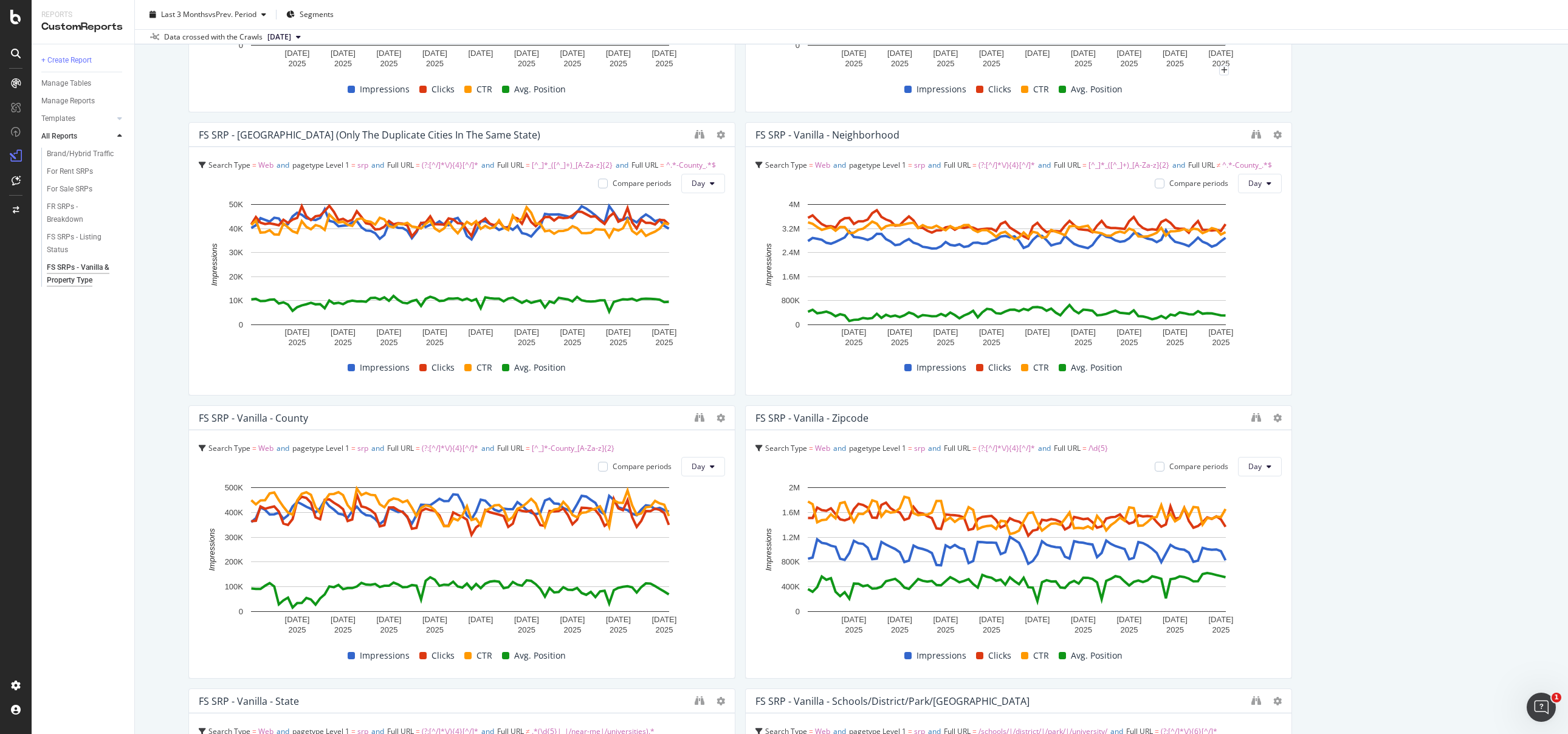
scroll to position [317, 0]
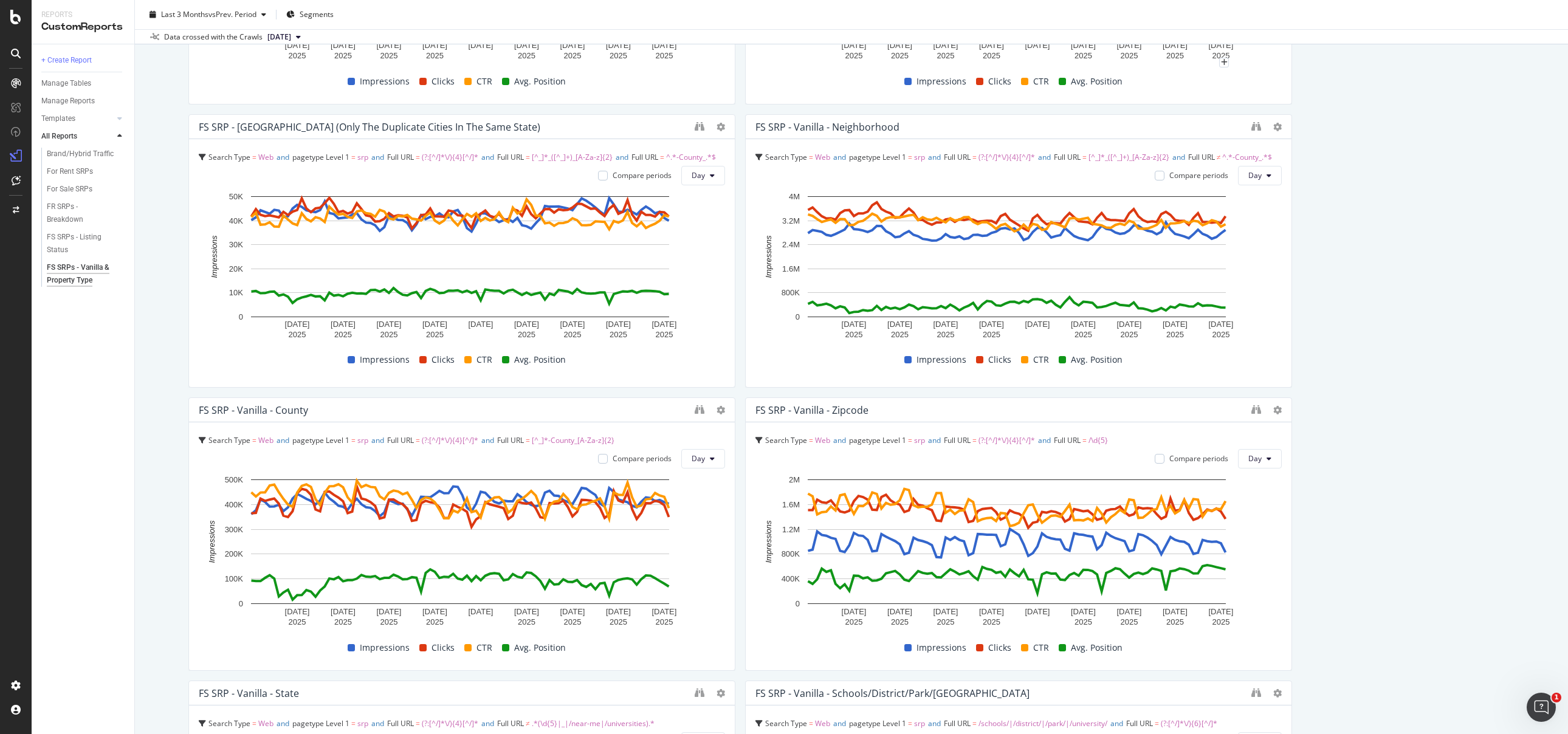
scroll to position [321, 0]
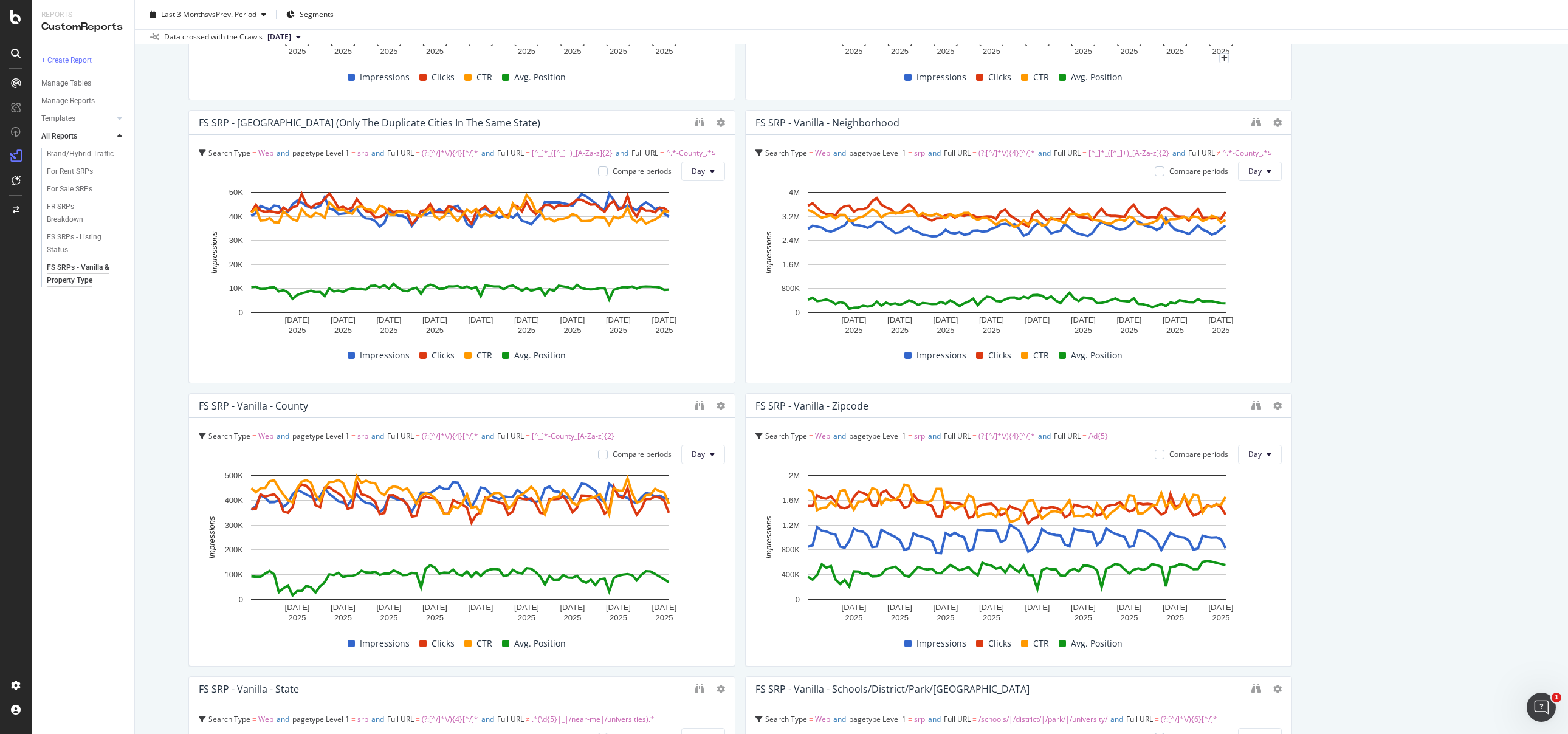
scroll to position [329, 0]
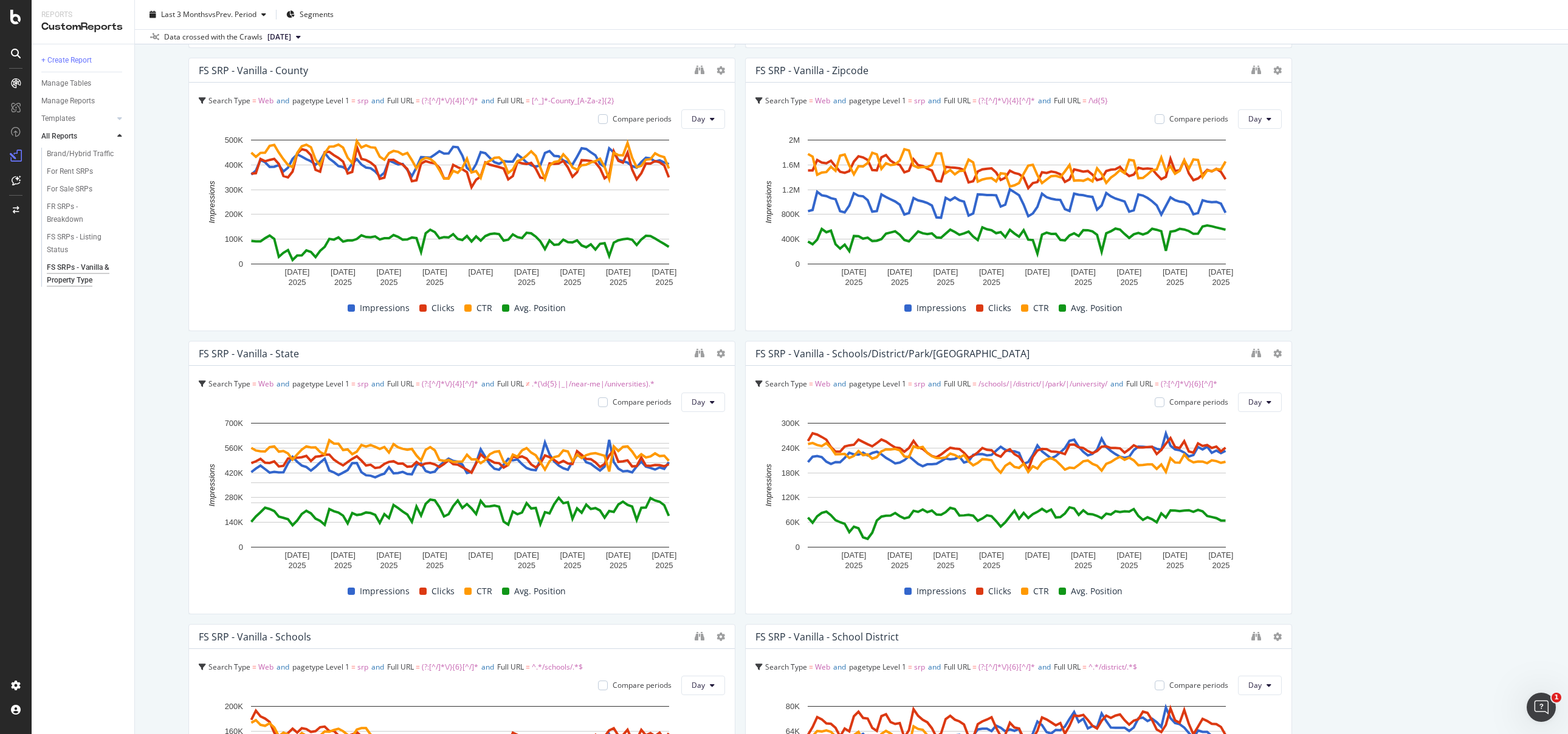
scroll to position [664, 0]
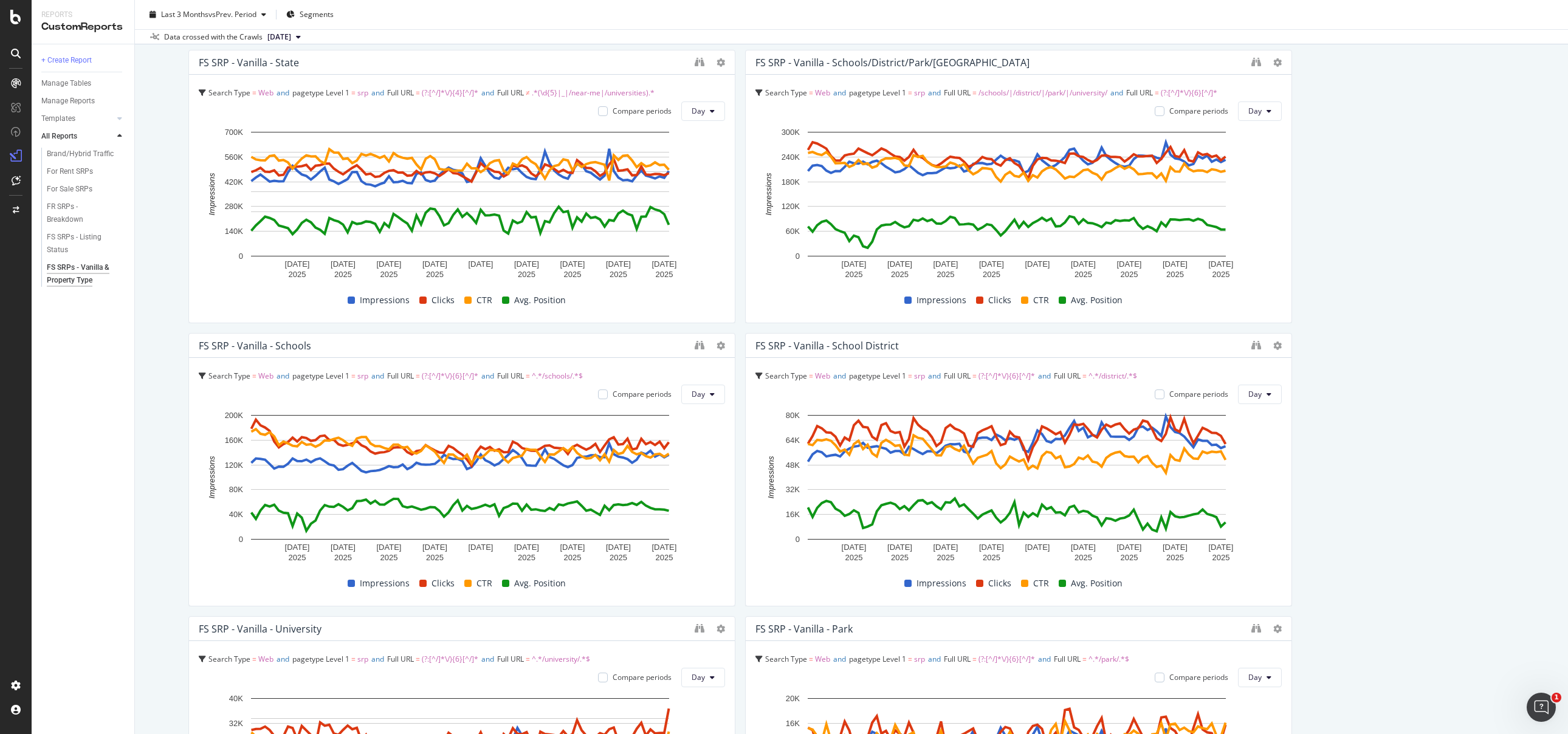
click at [1374, 507] on div "FS SRP - Vanilla (State/County/City/Zipcode/Neighborhood) Search Type = Web and…" at bounding box center [851, 612] width 1326 height 2820
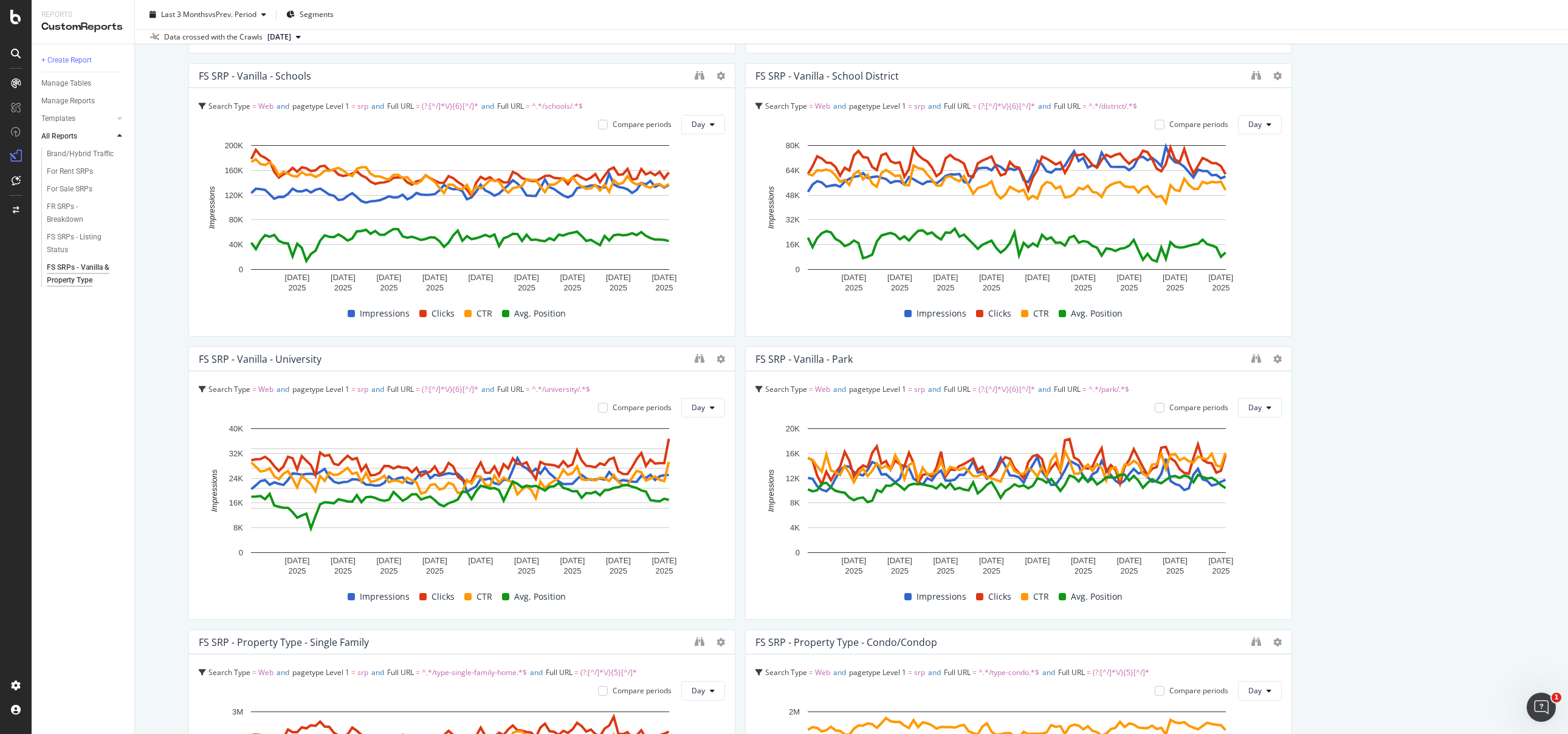
scroll to position [1308, 0]
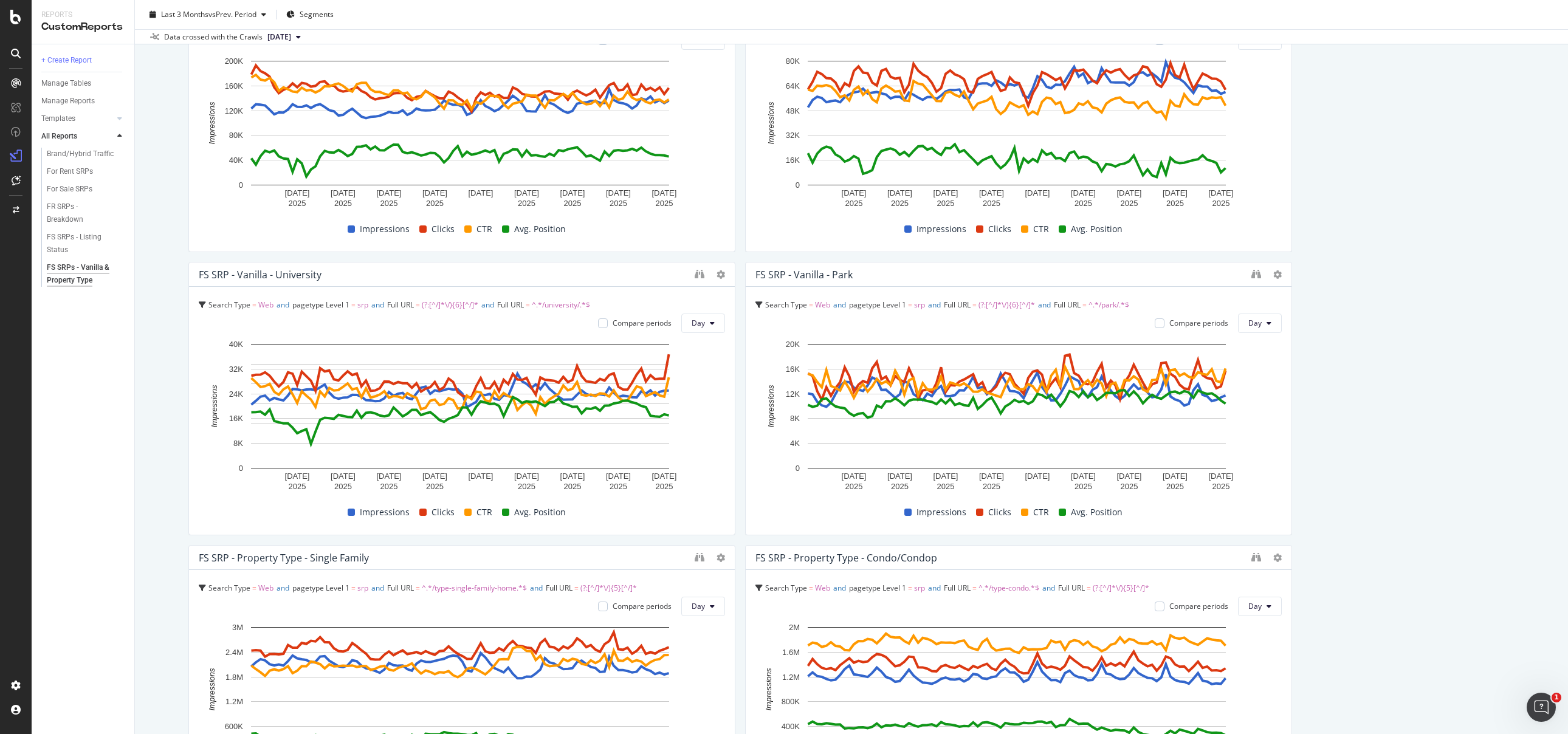
click at [1362, 512] on div "FS SRP - Vanilla (State/County/City/Zipcode/Neighborhood) Search Type = Web and…" at bounding box center [851, 257] width 1326 height 2820
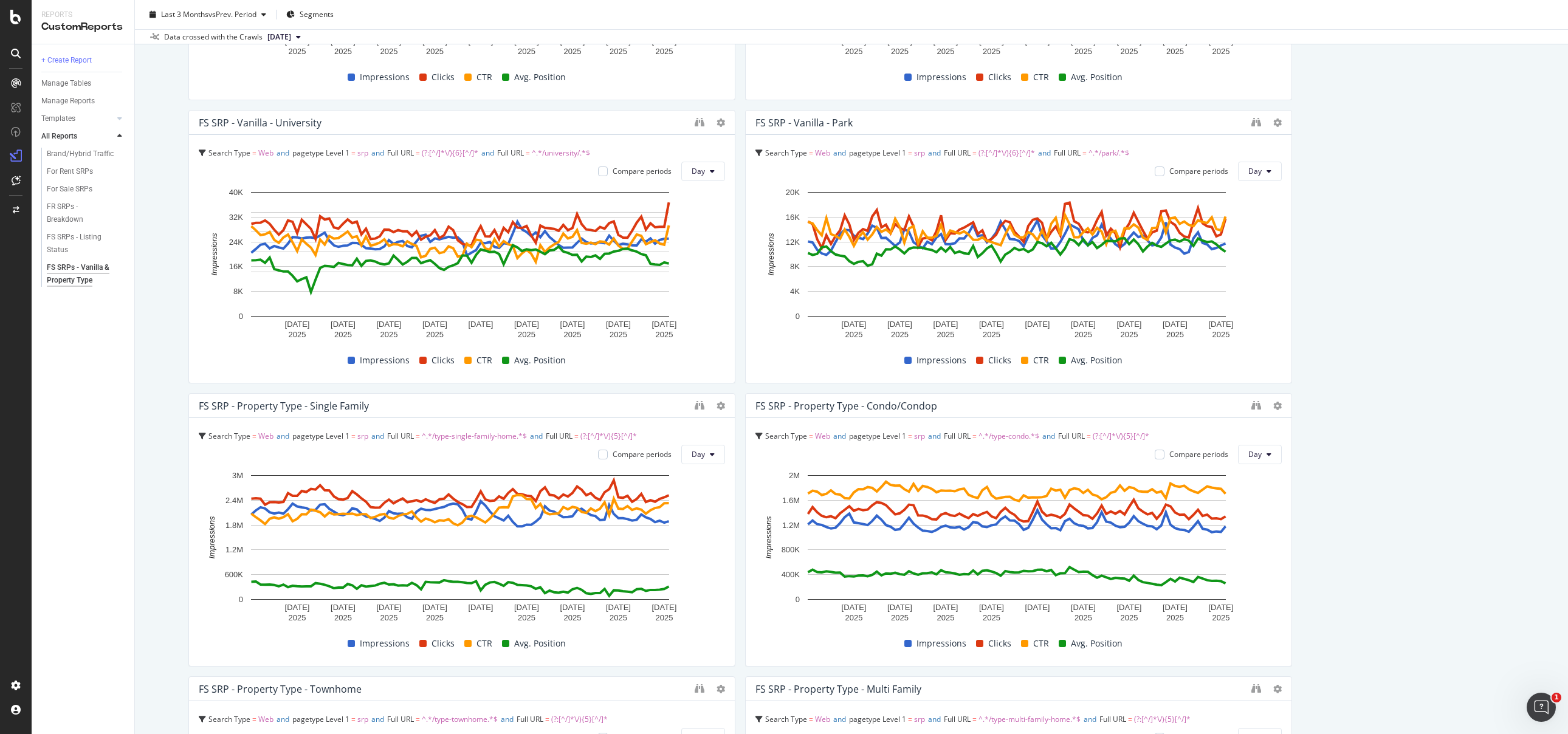
scroll to position [1590, 0]
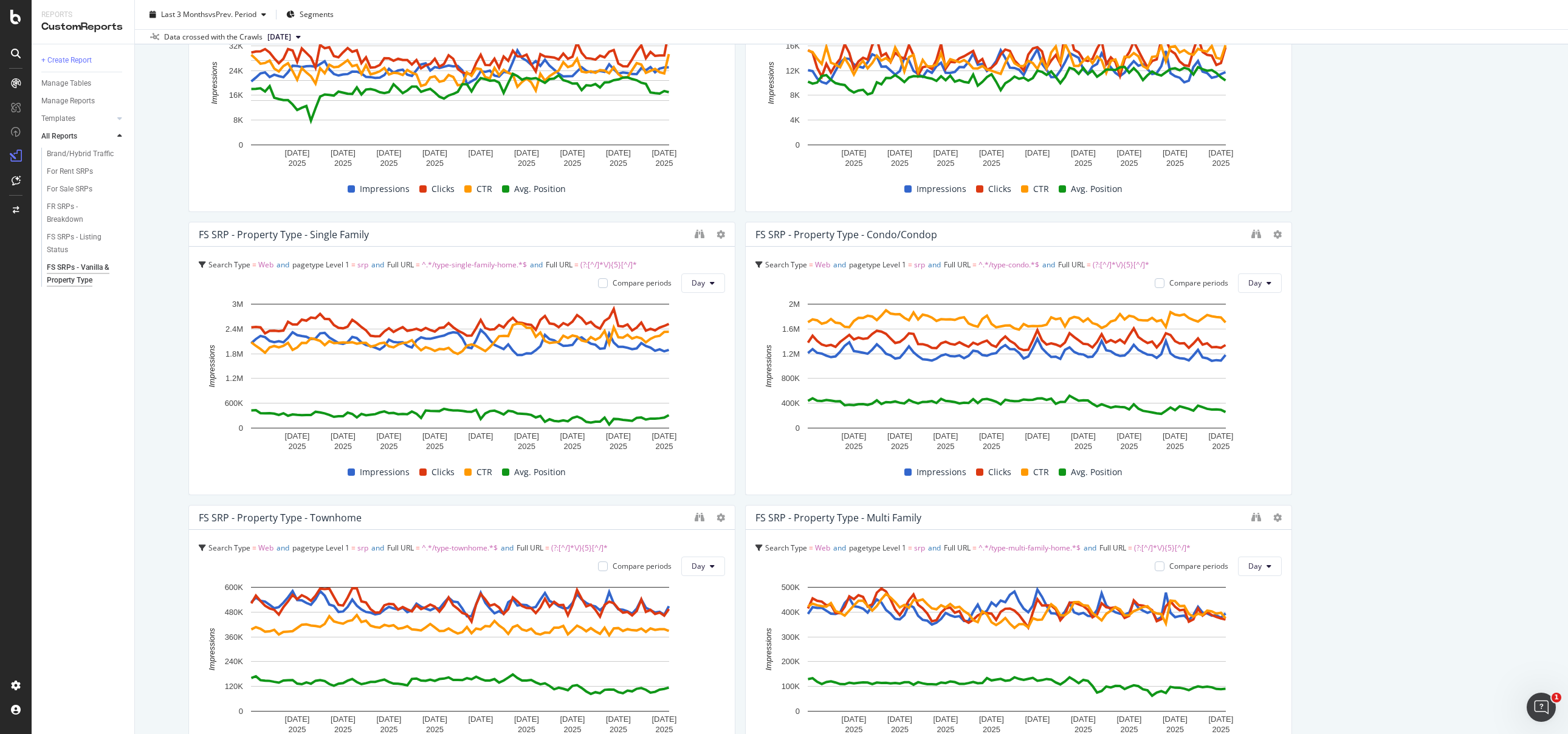
scroll to position [1726, 0]
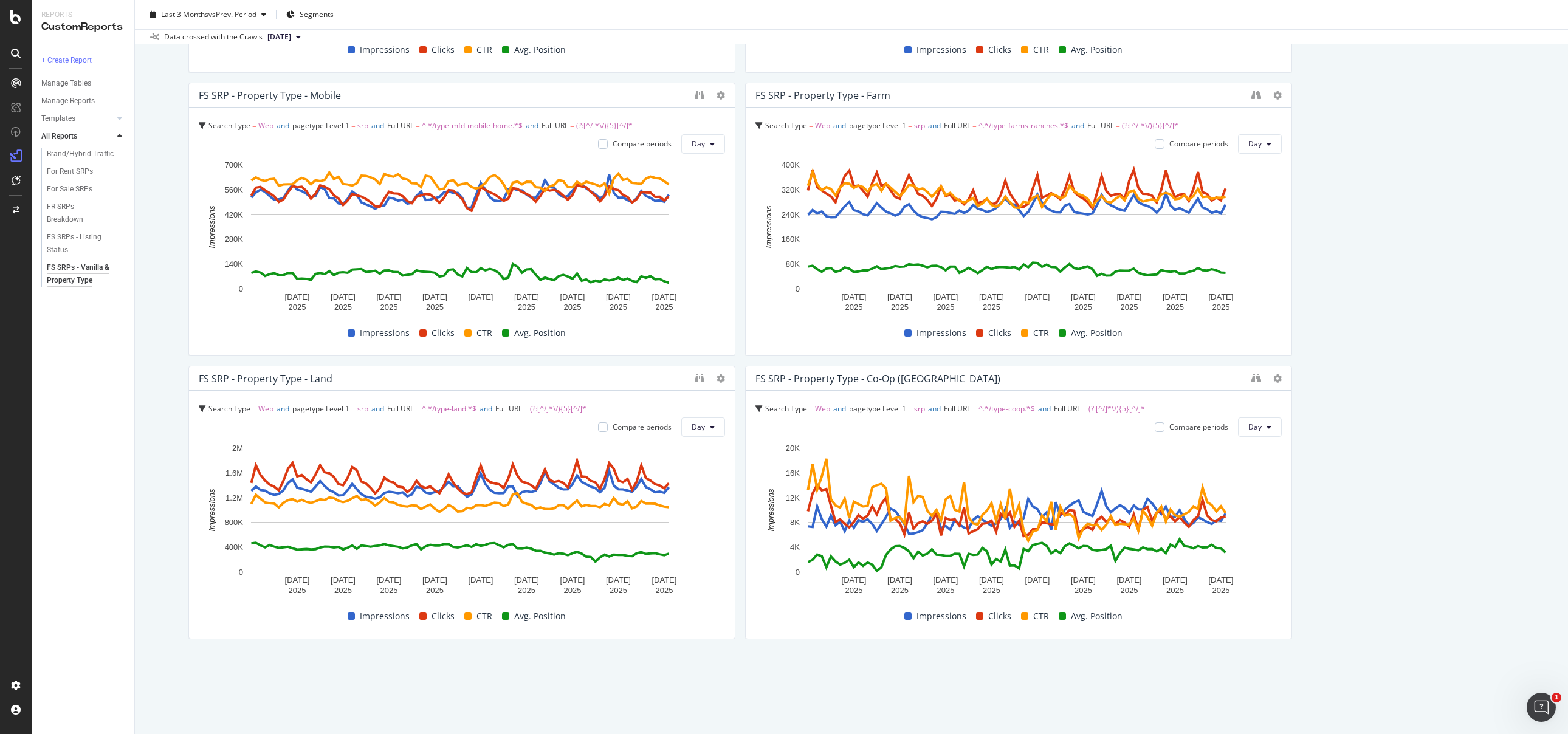
scroll to position [2338, 0]
click at [71, 174] on div "For Rent SRPs" at bounding box center [70, 171] width 46 height 13
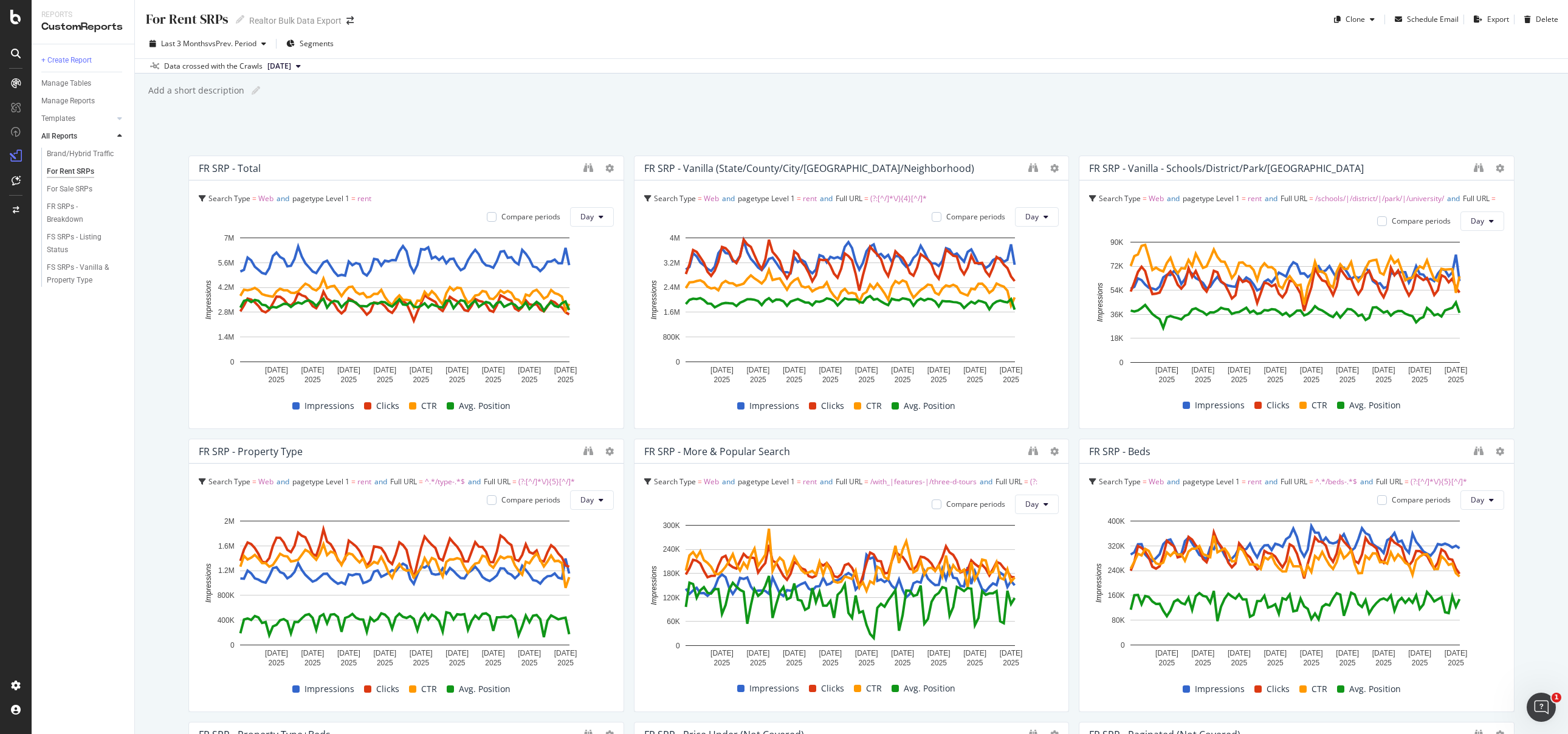
click at [769, 88] on div "Add a short description Add a short description" at bounding box center [857, 90] width 1421 height 19
click at [770, 100] on div "For Rent SRPs For Rent SRPs Realtor Bulk Data Export Clone Schedule Email Expor…" at bounding box center [851, 367] width 1433 height 734
click at [769, 102] on div "For Rent SRPs For Rent SRPs Realtor Bulk Data Export Clone Schedule Email Expor…" at bounding box center [851, 367] width 1433 height 734
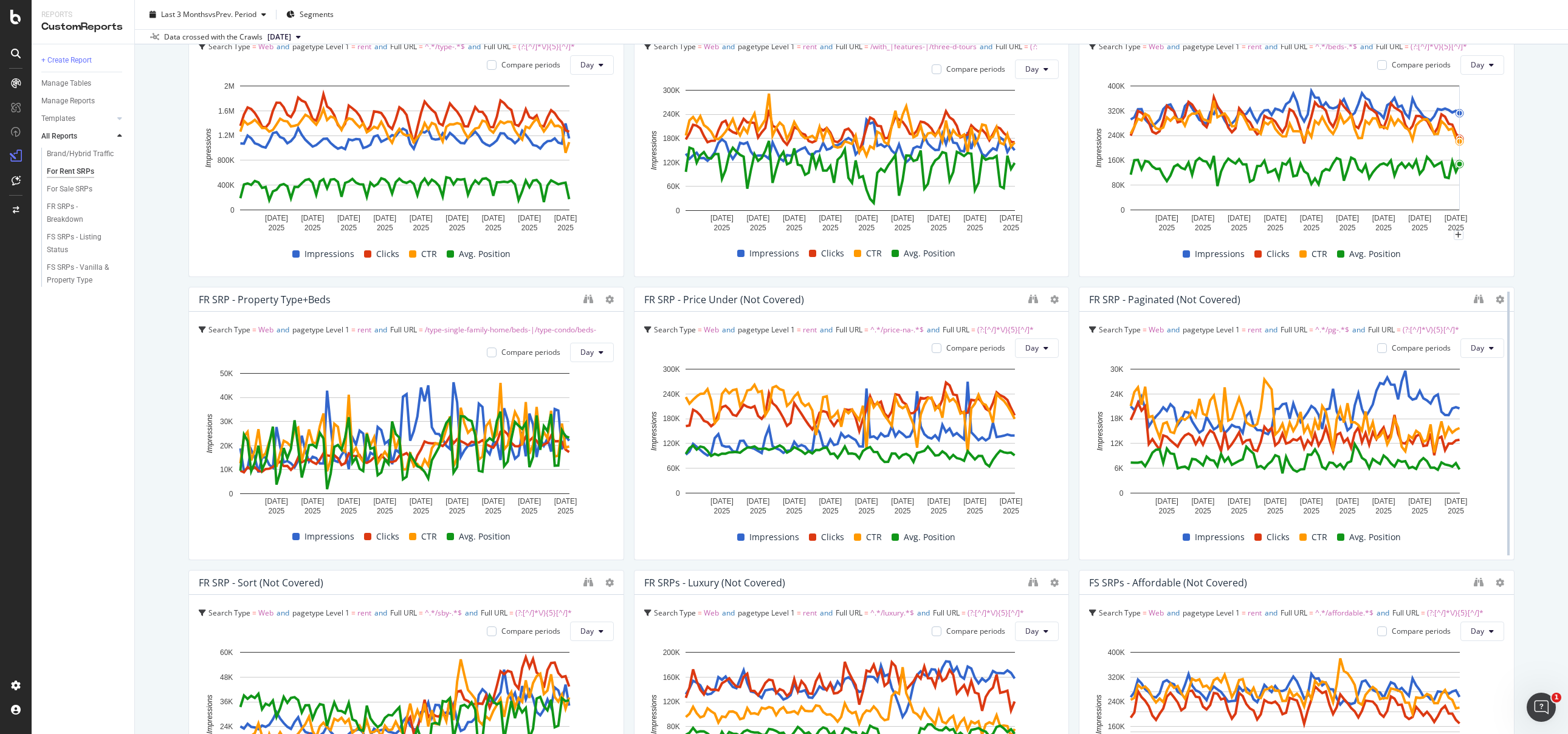
scroll to position [456, 0]
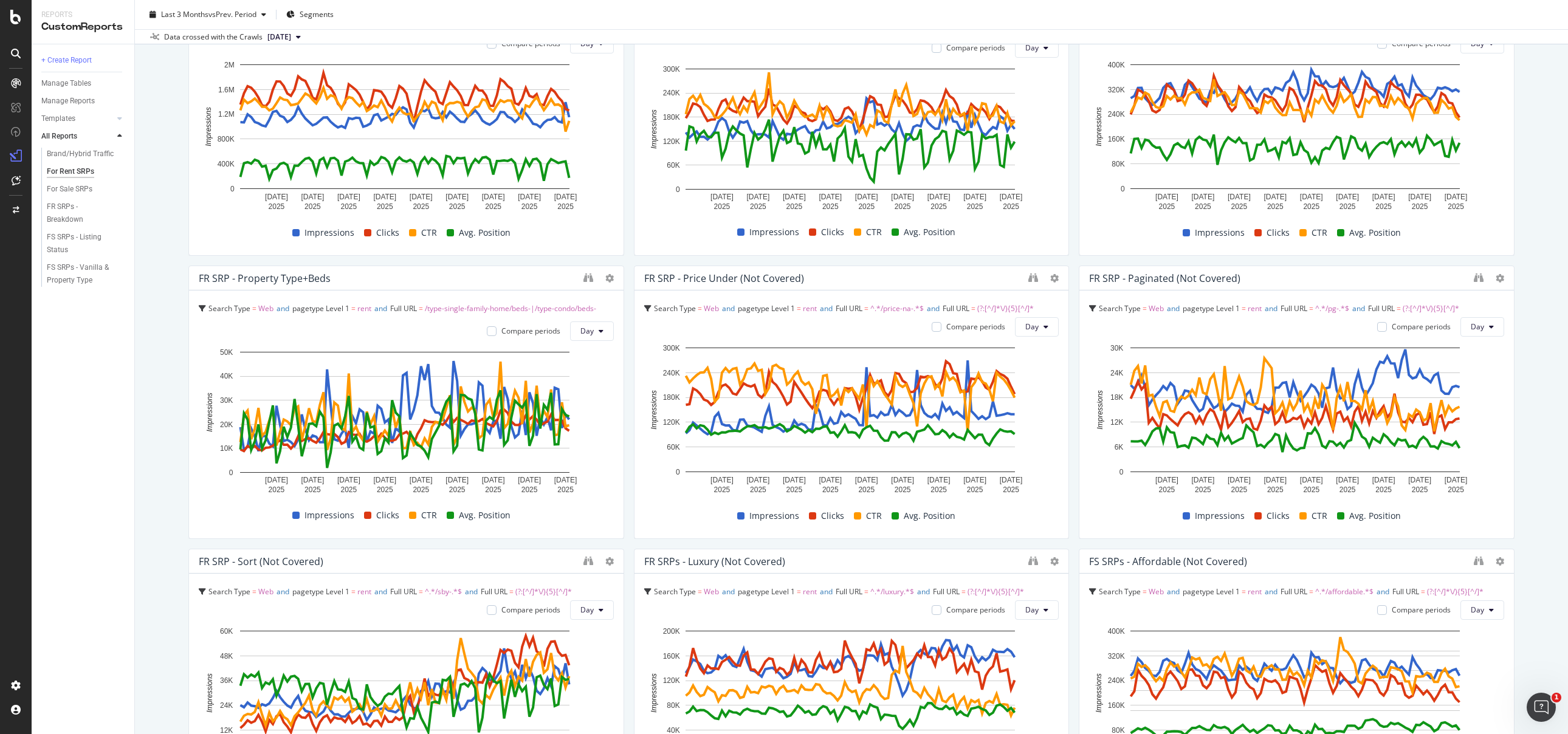
click at [1515, 286] on div "For Rent SRPs For Rent SRPs Realtor Bulk Data Export Clone Schedule Email Expor…" at bounding box center [851, 367] width 1433 height 734
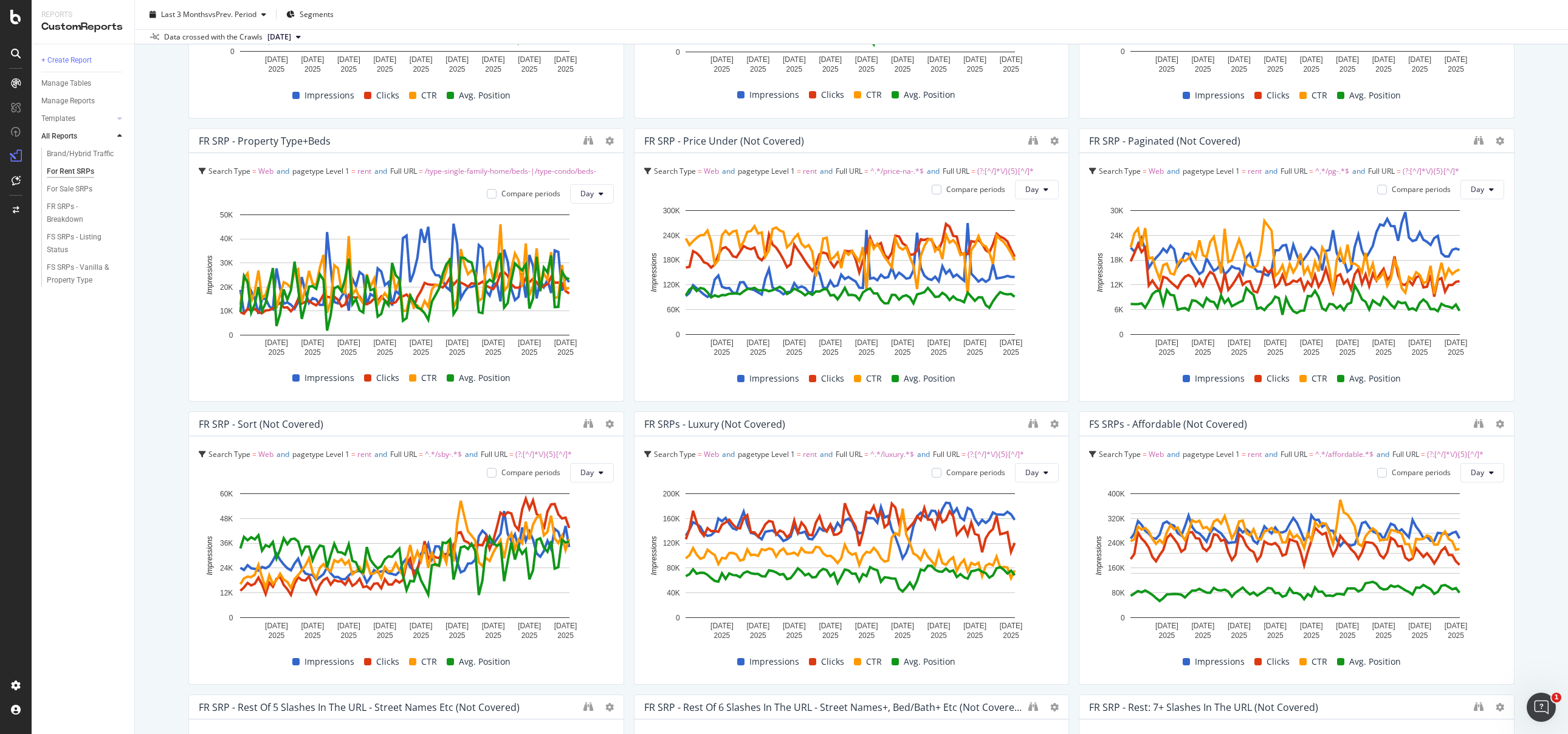
scroll to position [606, 0]
